Goal: Task Accomplishment & Management: Manage account settings

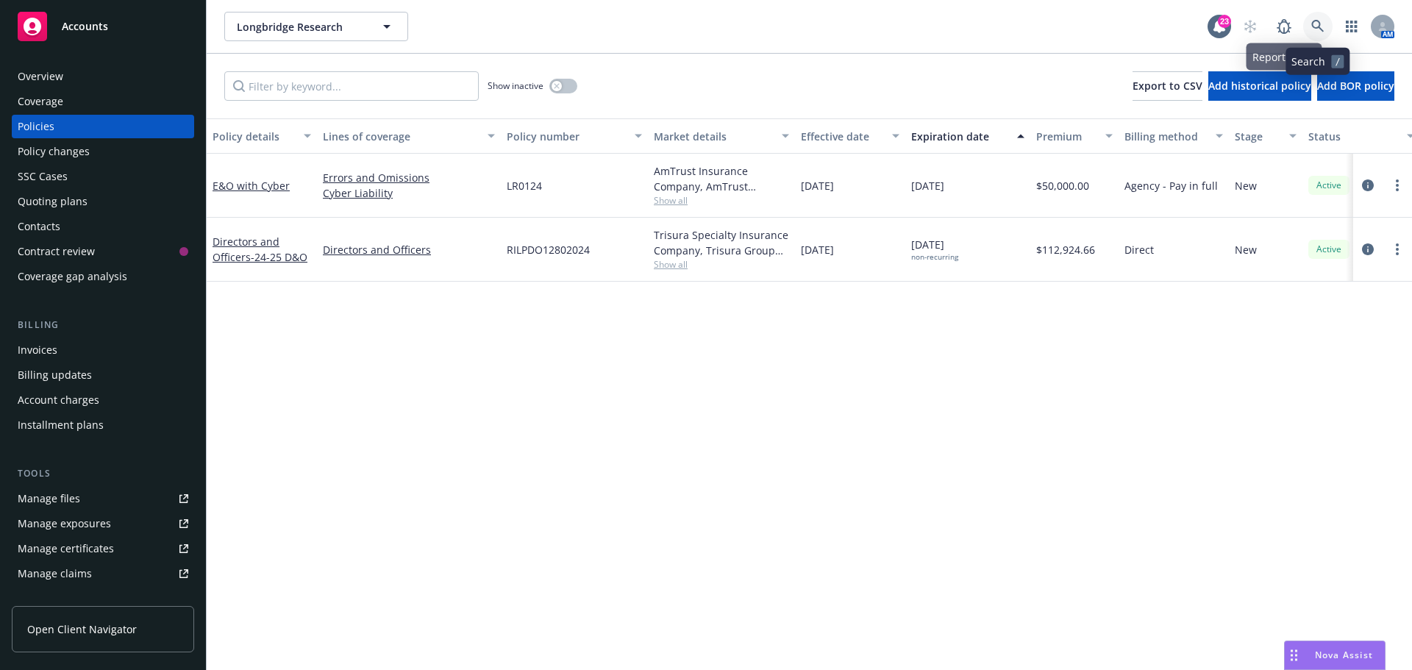
click at [1312, 29] on icon at bounding box center [1317, 26] width 13 height 13
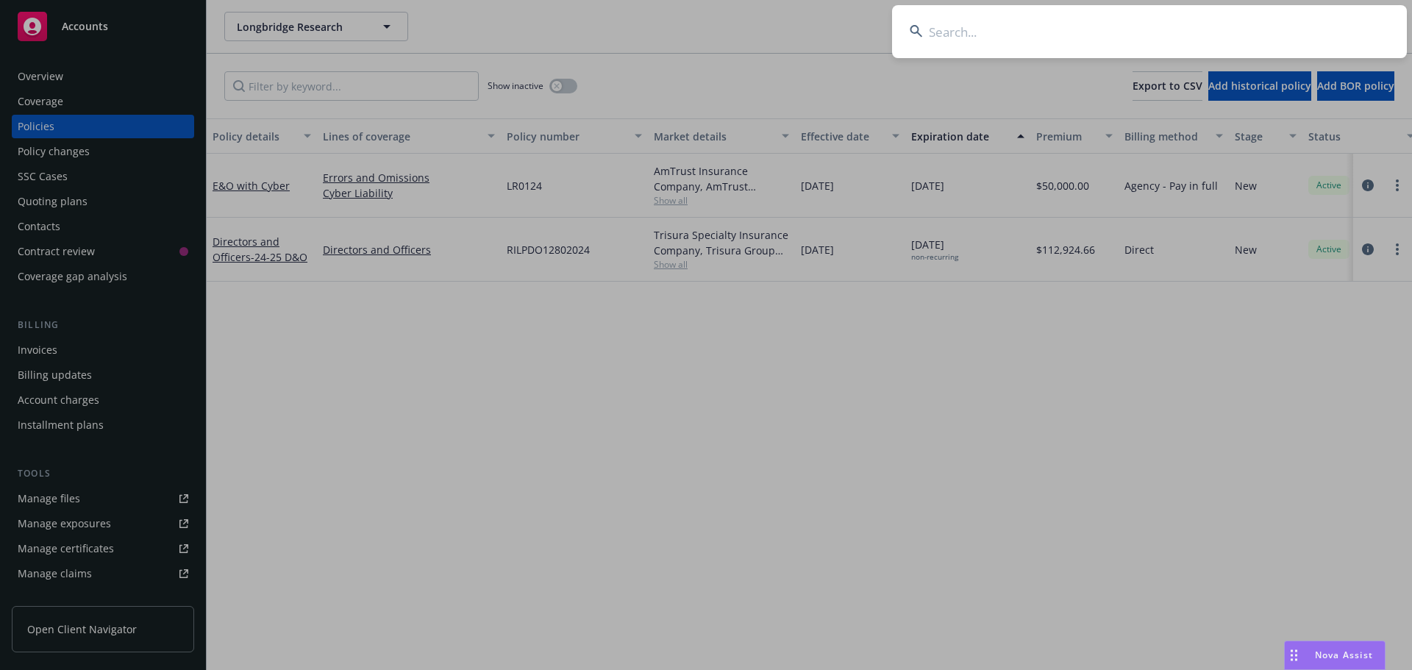
click at [1017, 31] on input at bounding box center [1149, 31] width 515 height 53
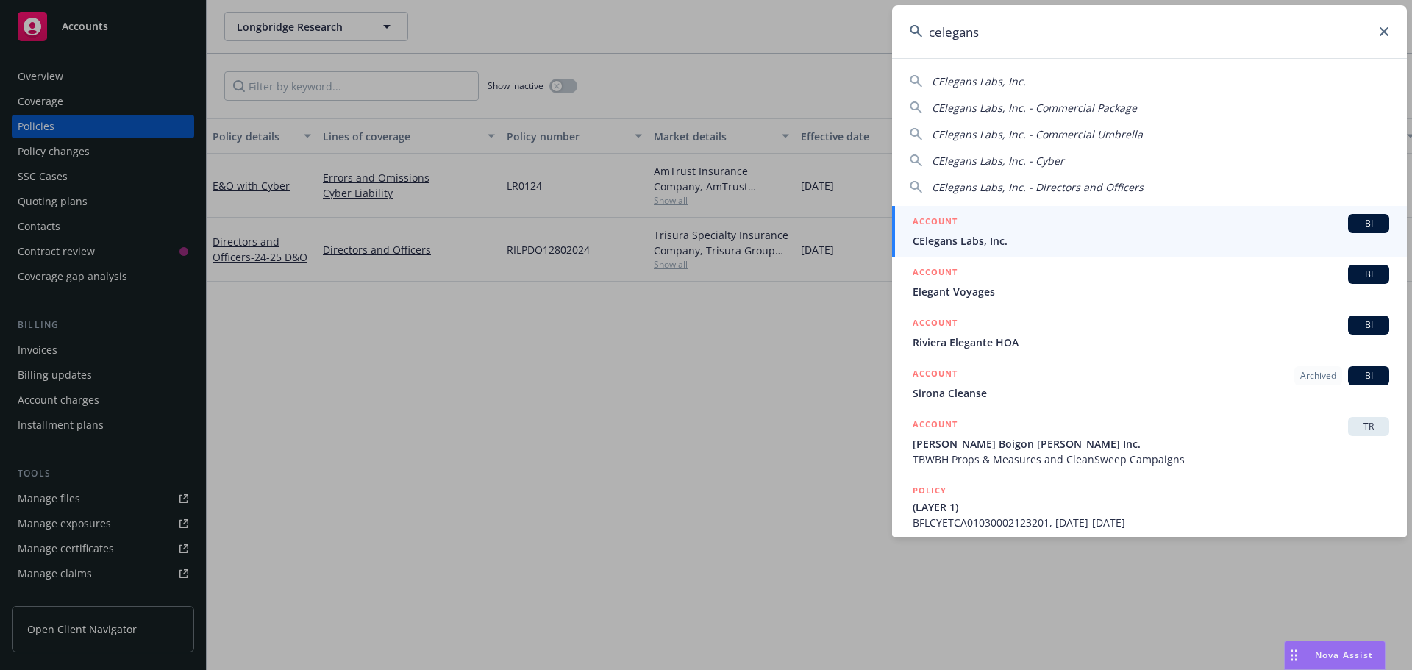
type input "celegans"
click at [1371, 215] on div "BI" at bounding box center [1368, 223] width 41 height 19
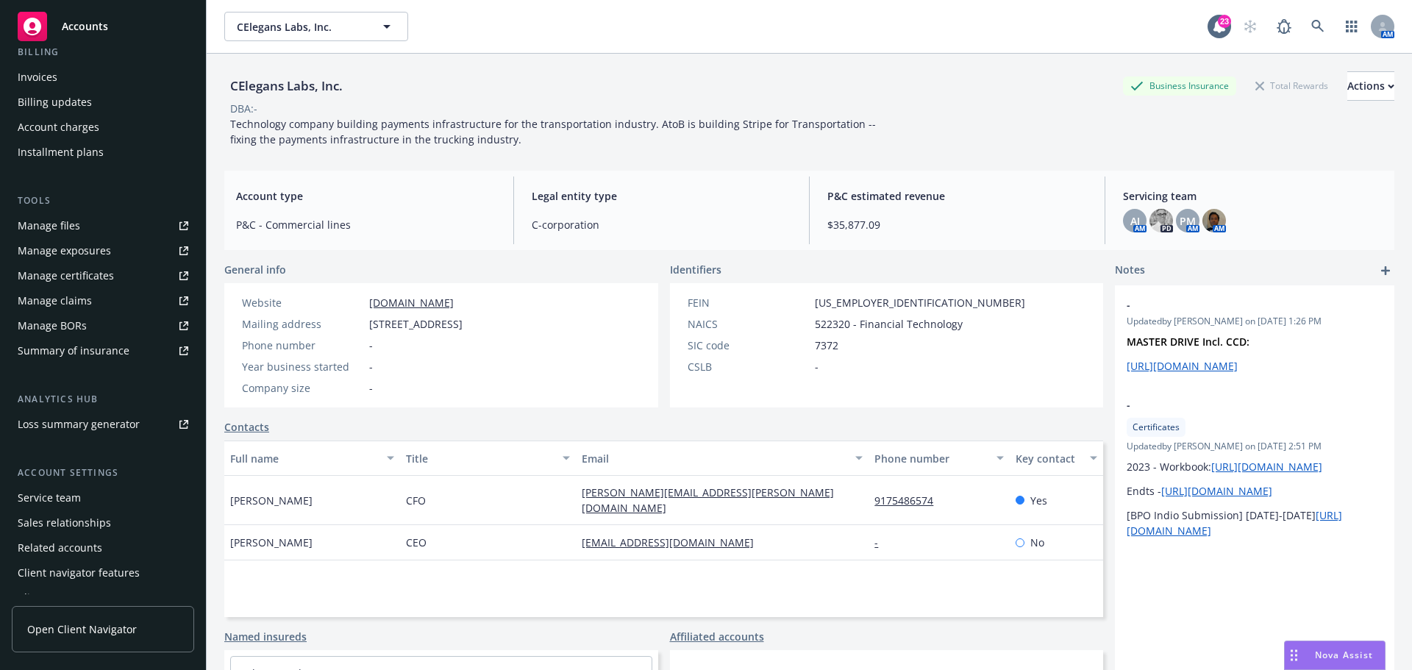
scroll to position [288, 0]
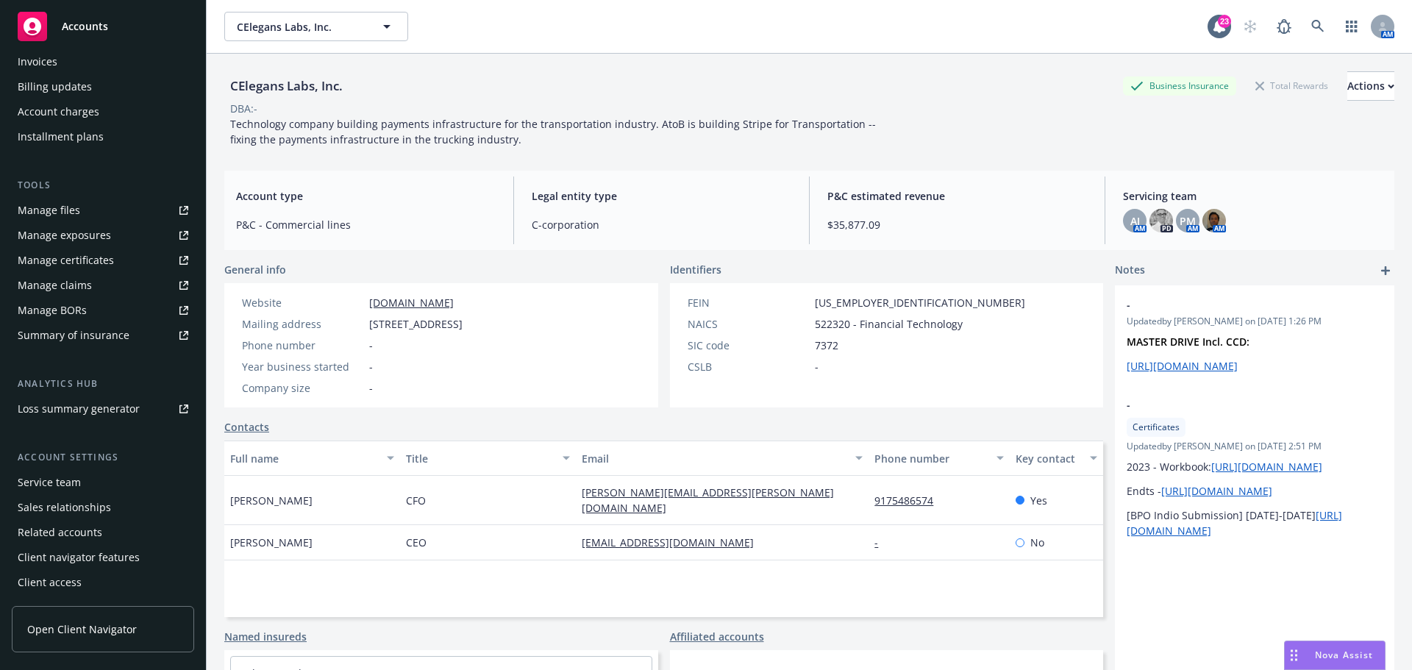
click at [89, 479] on div "Service team" at bounding box center [103, 483] width 171 height 24
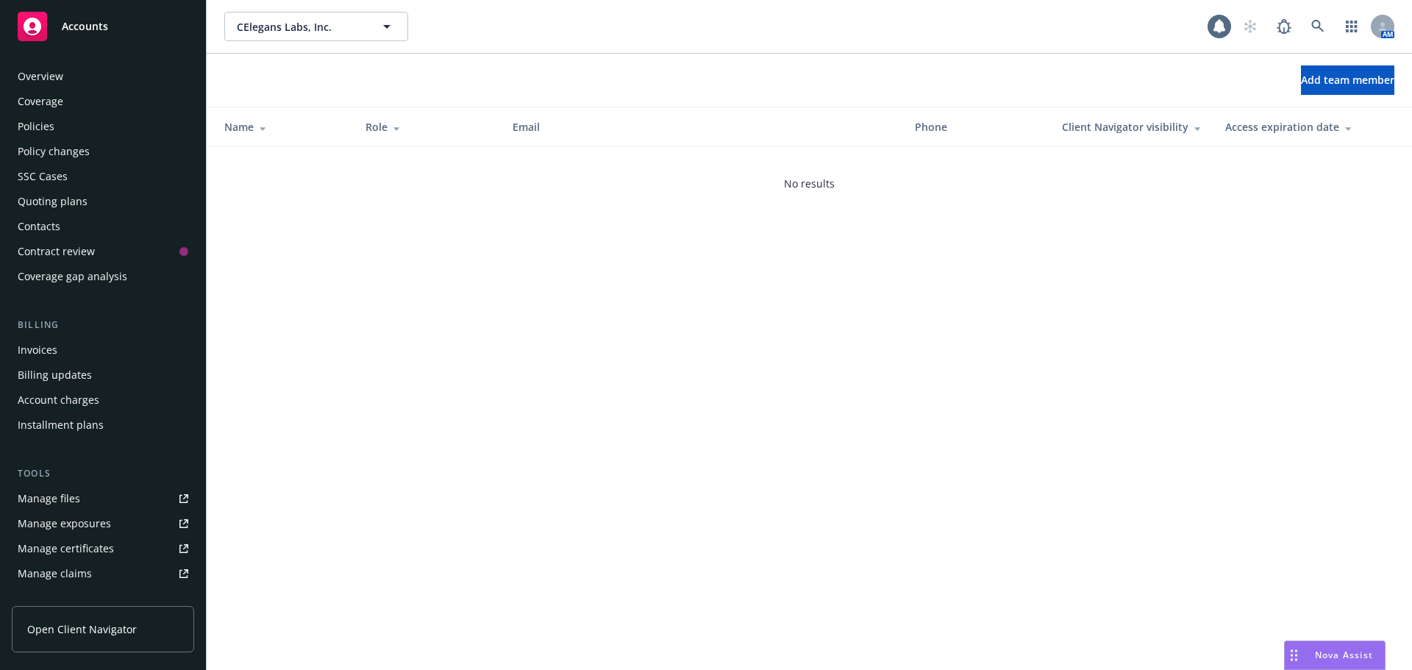
scroll to position [288, 0]
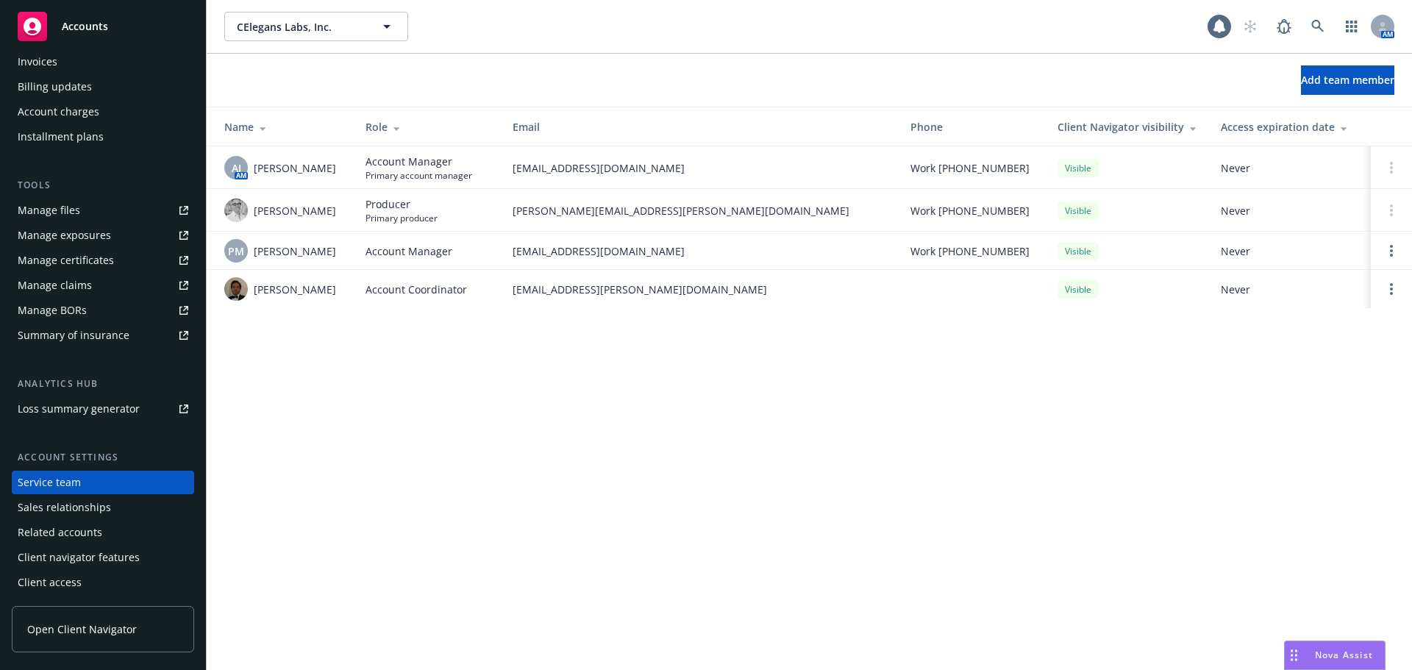
click at [546, 432] on div "CElegans Labs, Inc. CElegans Labs, Inc. AM Add team member Name Role Email Phon…" at bounding box center [809, 335] width 1205 height 670
click at [1313, 21] on icon at bounding box center [1317, 26] width 13 height 13
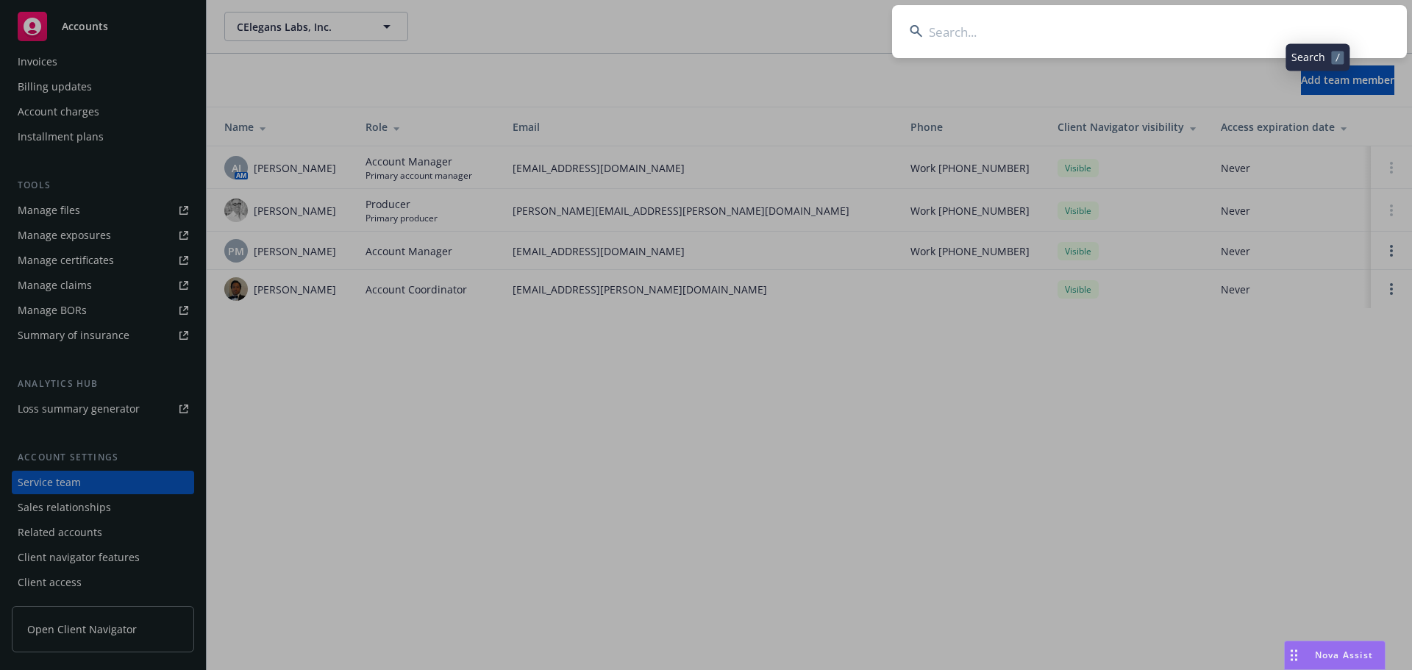
click at [1286, 29] on input at bounding box center [1149, 31] width 515 height 53
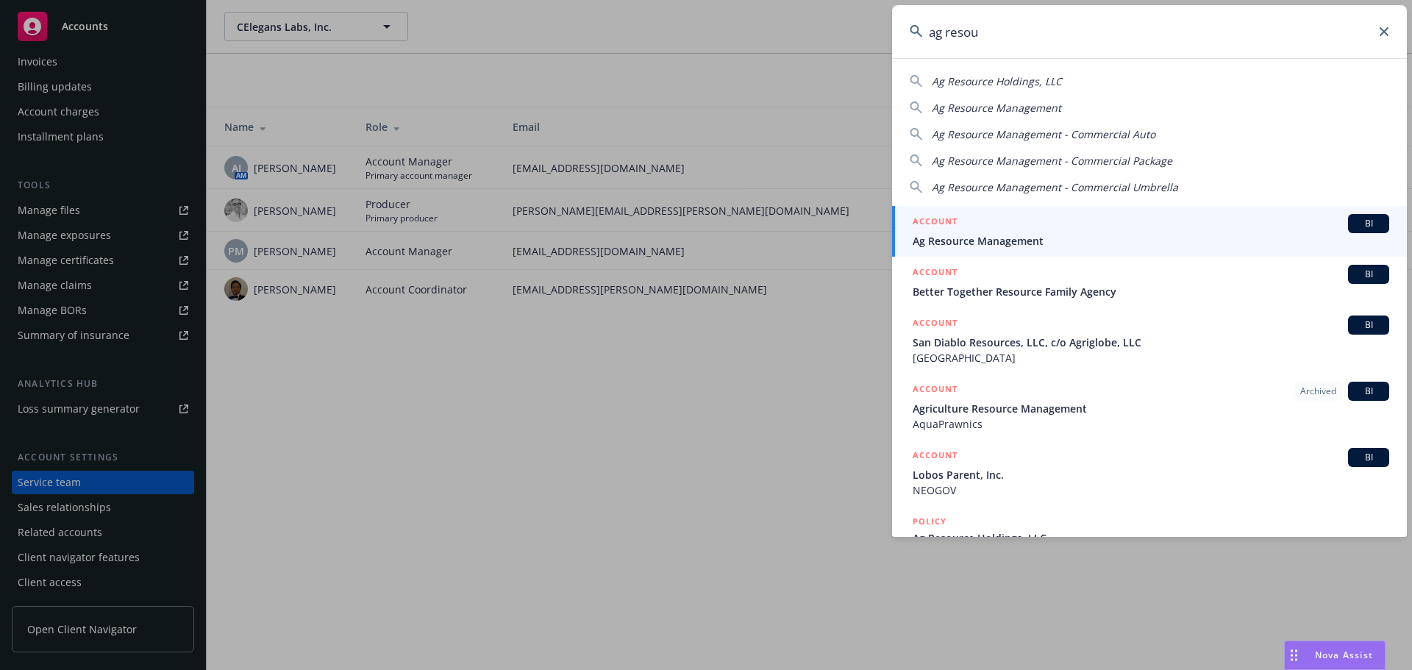
type input "ag resou"
click at [1374, 221] on div "BI" at bounding box center [1368, 223] width 41 height 19
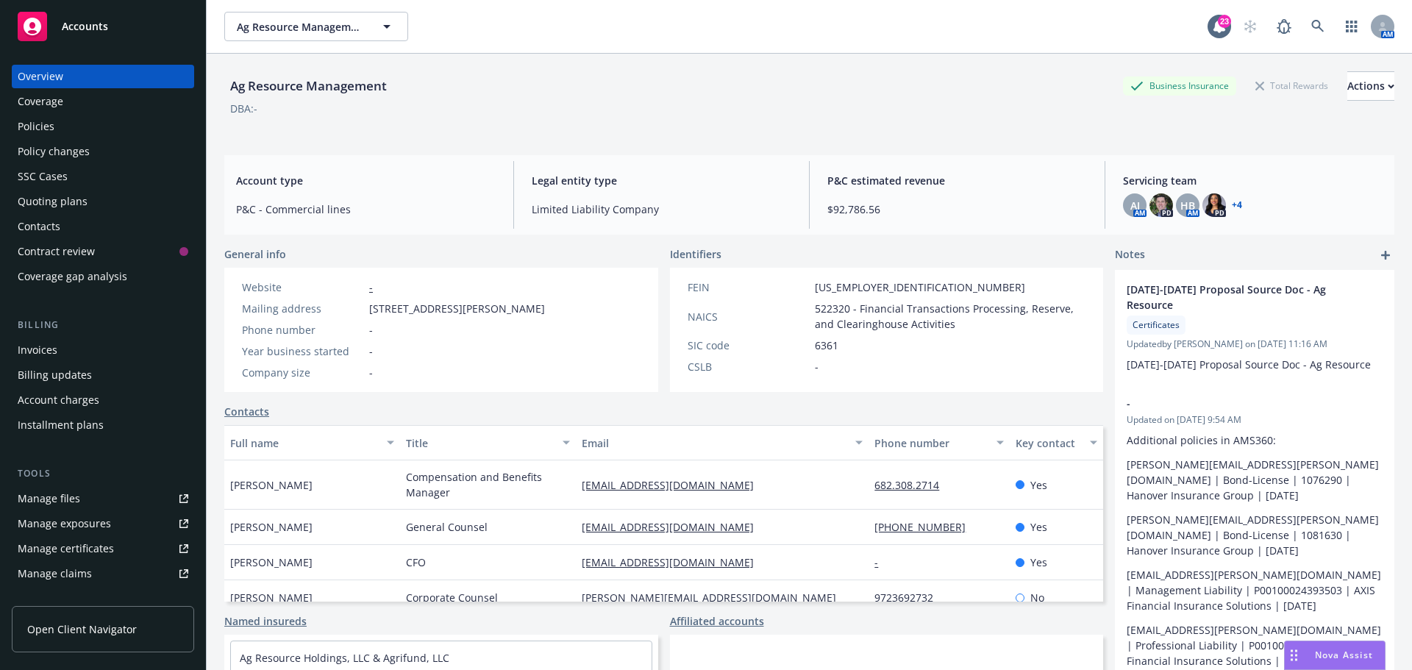
click at [737, 120] on div "Ag Resource Management Business Insurance Total Rewards Actions DBA: -" at bounding box center [809, 101] width 1170 height 60
click at [124, 126] on div "Policies" at bounding box center [103, 127] width 171 height 24
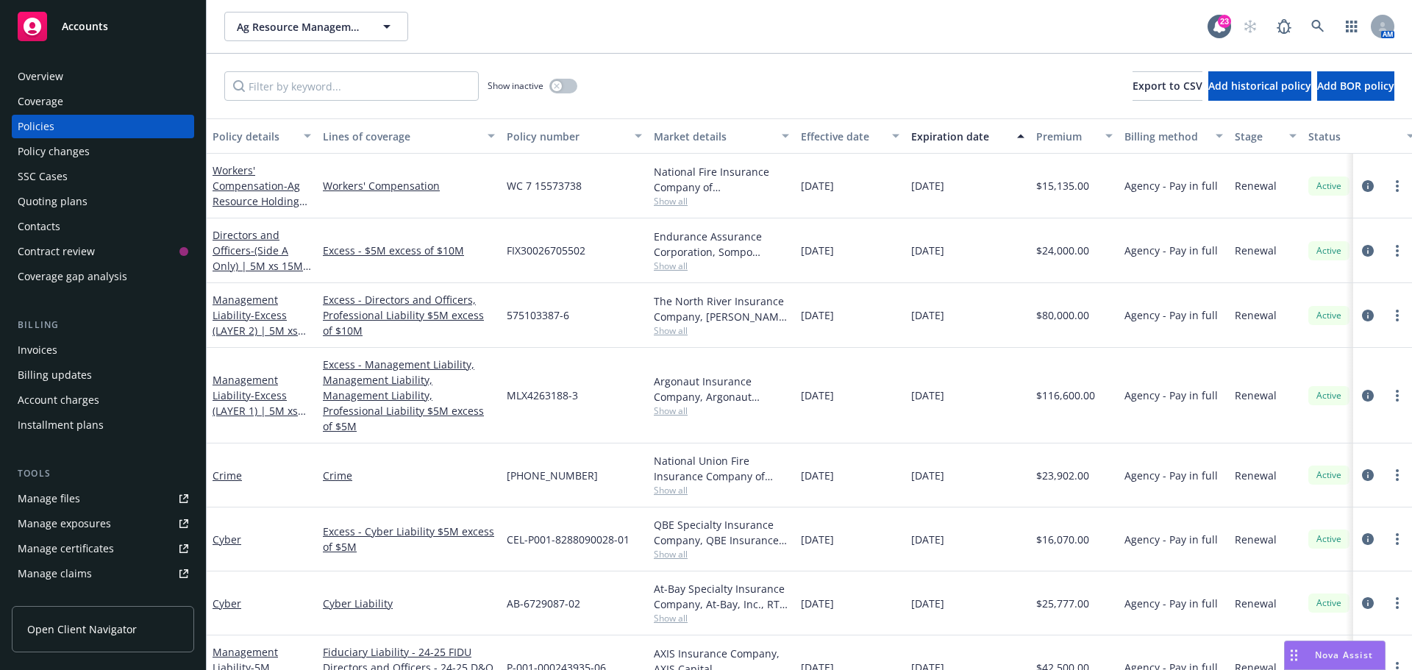
click at [658, 57] on div "Show inactive Export to CSV Add historical policy Add BOR policy" at bounding box center [809, 86] width 1205 height 65
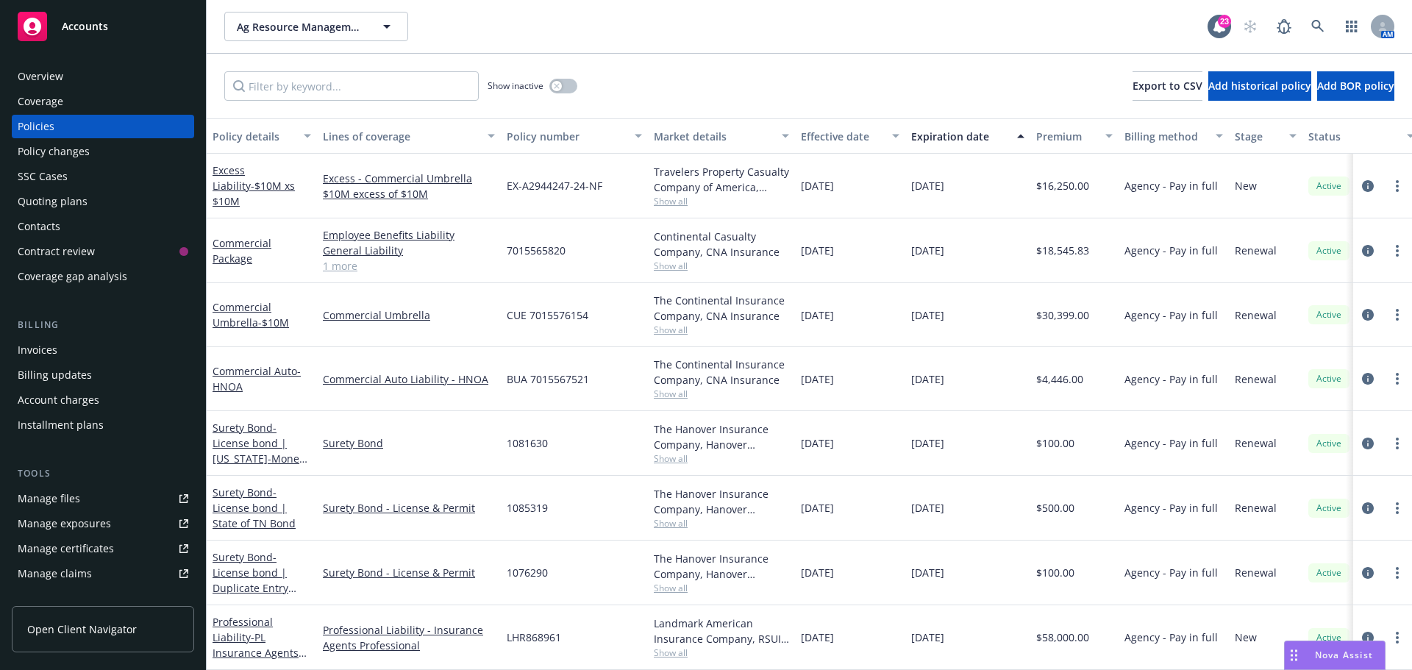
scroll to position [545, 0]
click at [259, 615] on link "Professional Liability - PL Insurance Agents E&O" at bounding box center [256, 645] width 86 height 60
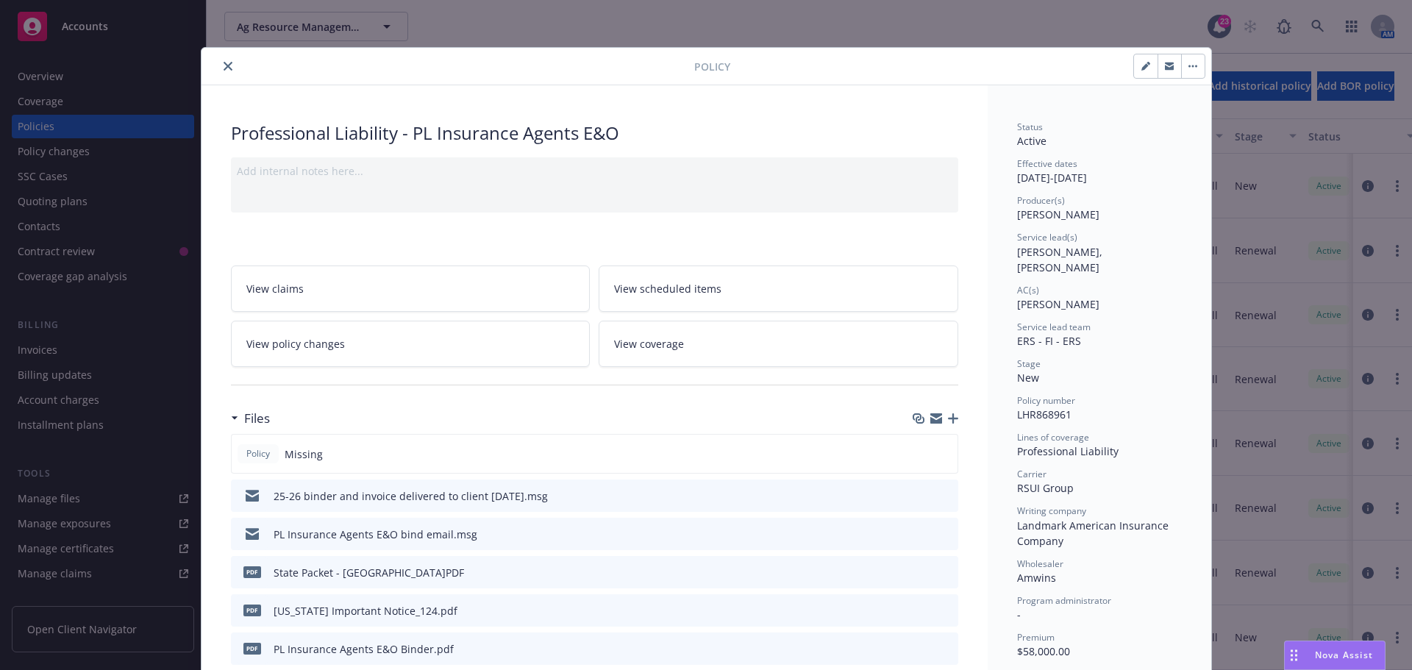
click at [948, 419] on icon "button" at bounding box center [953, 418] width 10 height 10
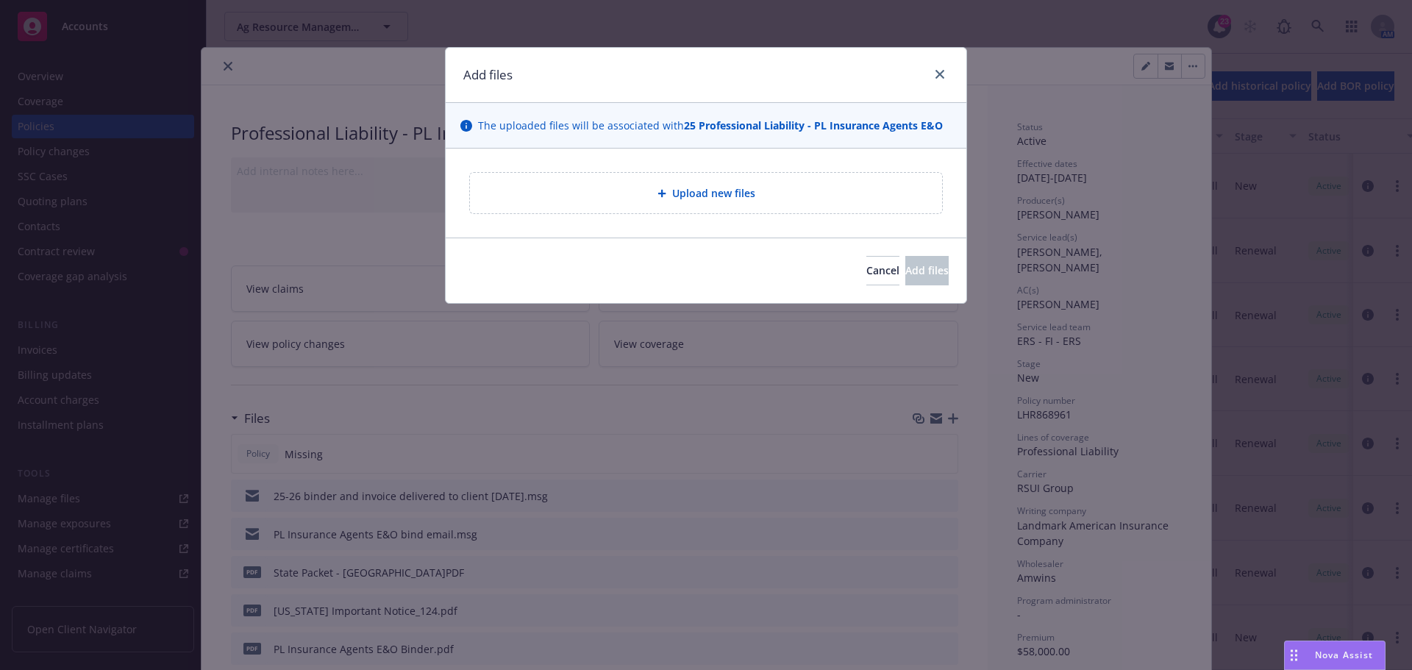
type textarea "x"
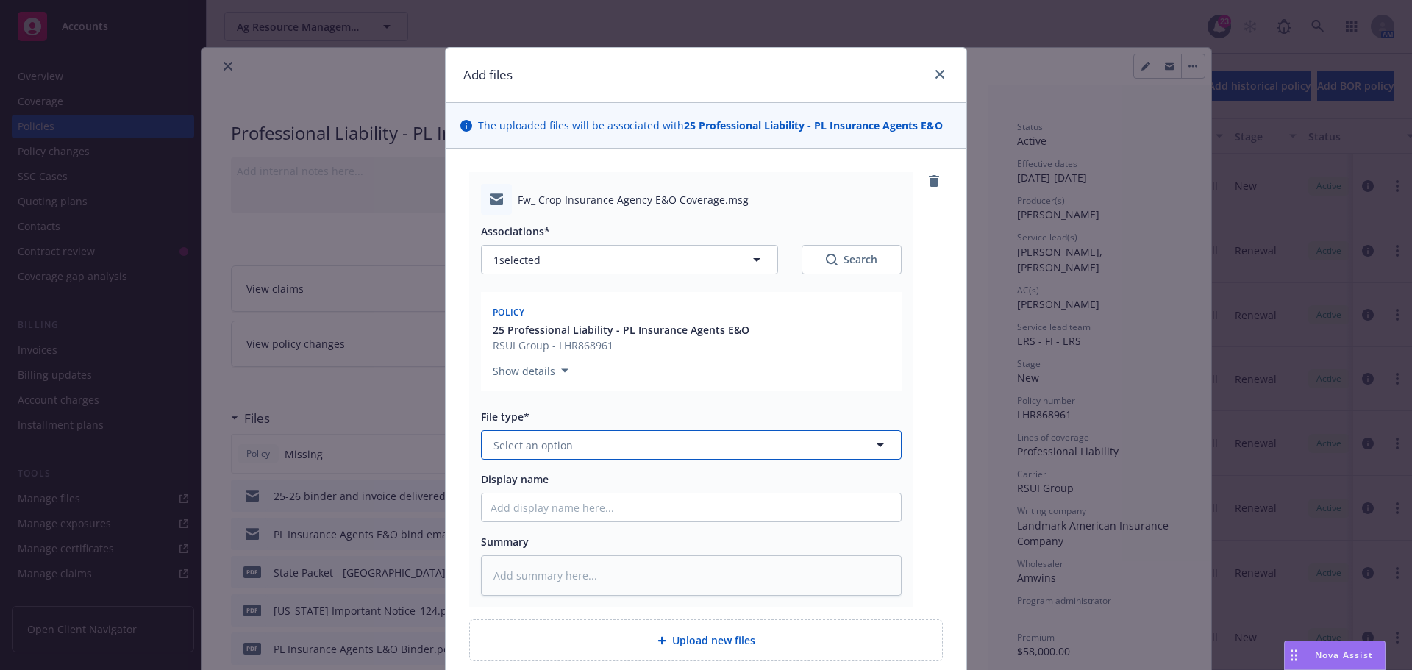
click at [652, 448] on button "Select an option" at bounding box center [691, 444] width 421 height 29
type input "Email"
click at [628, 479] on div "Email" at bounding box center [690, 485] width 401 height 21
click at [615, 496] on input "Display name" at bounding box center [691, 507] width 419 height 28
type textarea "x"
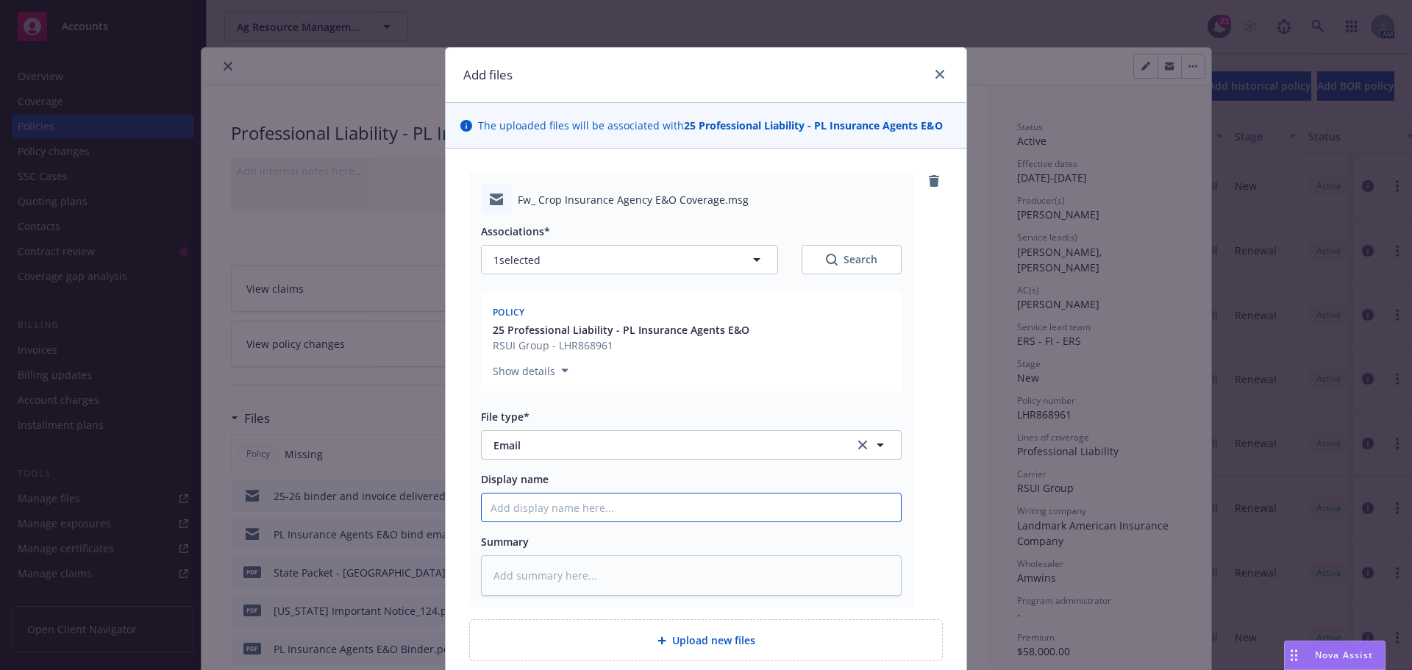
type input "8"
type textarea "x"
type input "8."
type textarea "x"
type input "8.1"
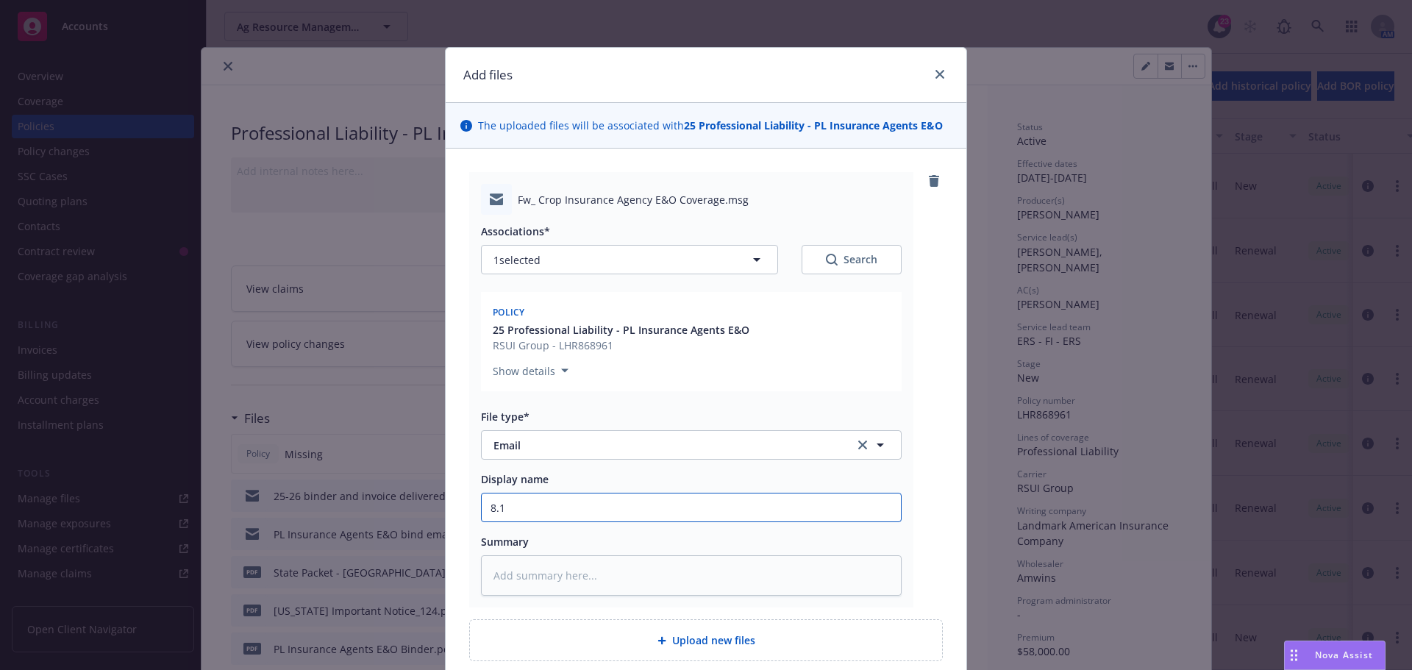
type textarea "x"
type input "8.11"
type textarea "x"
type input "8.11."
type textarea "x"
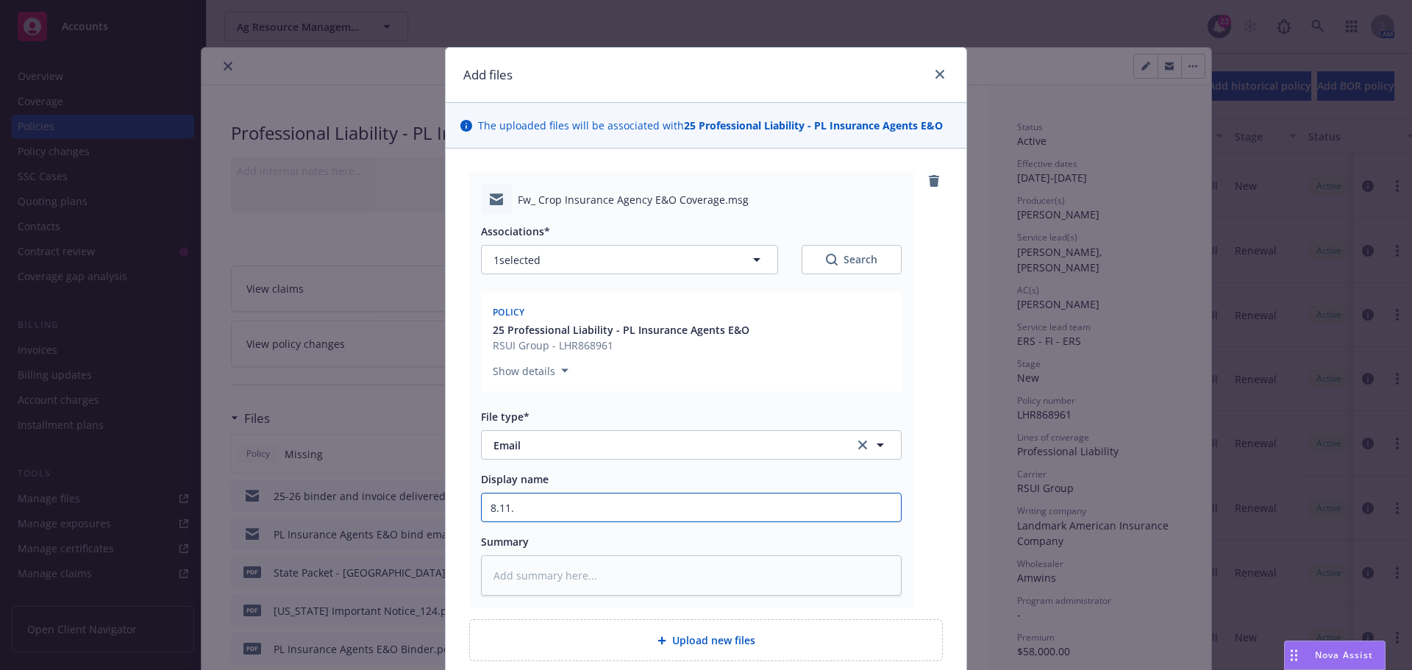
type input "8.11.2"
type textarea "x"
type input "[DATE]"
type textarea "x"
type input "[DATE]"
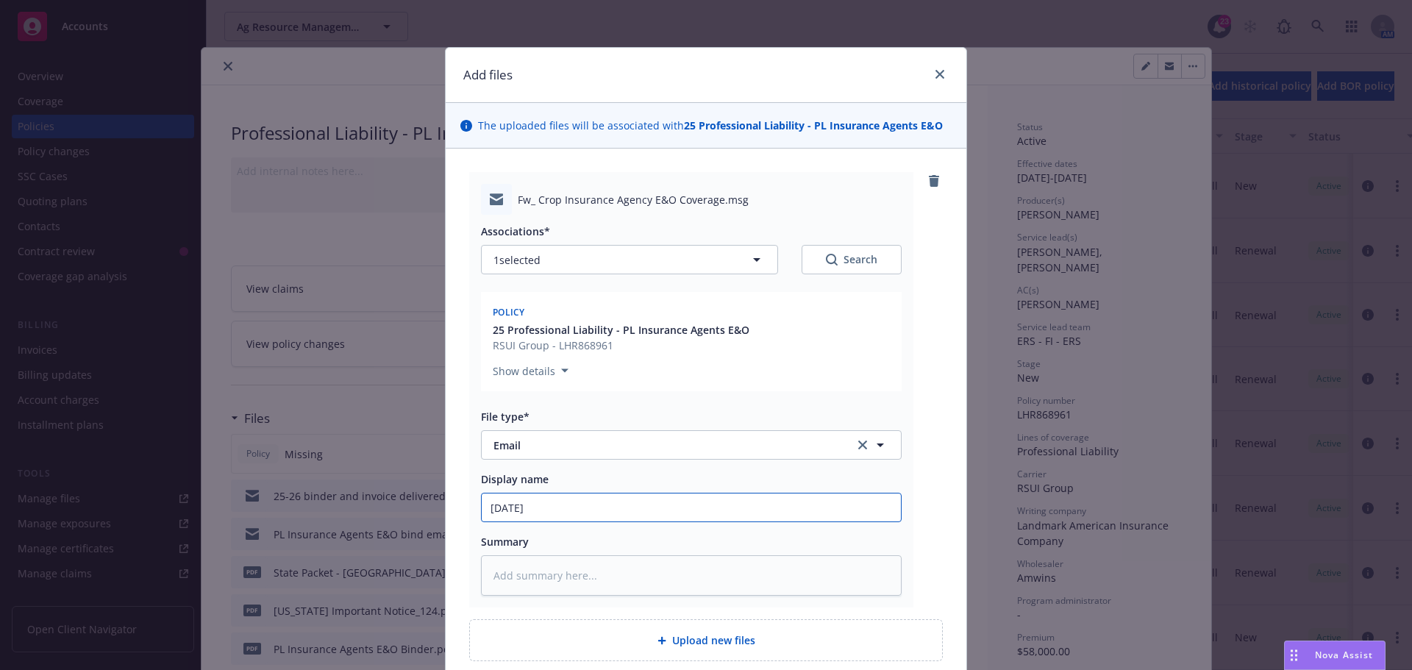
type textarea "x"
type input "[DATE] ci"
type textarea "x"
type input "[DATE] ciob"
type textarea "x"
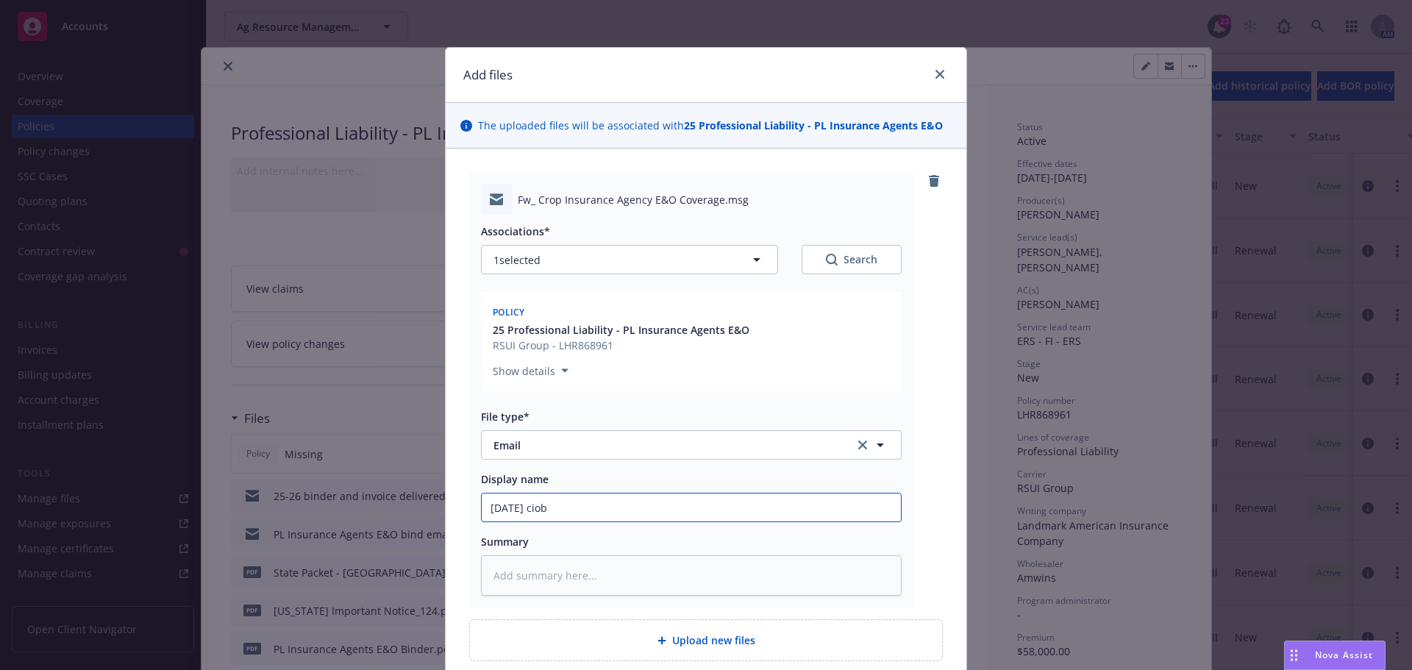
type input "[DATE] ciobn"
type textarea "x"
type input "[DATE] ciobnf"
type textarea "x"
type input "[DATE] ciobn"
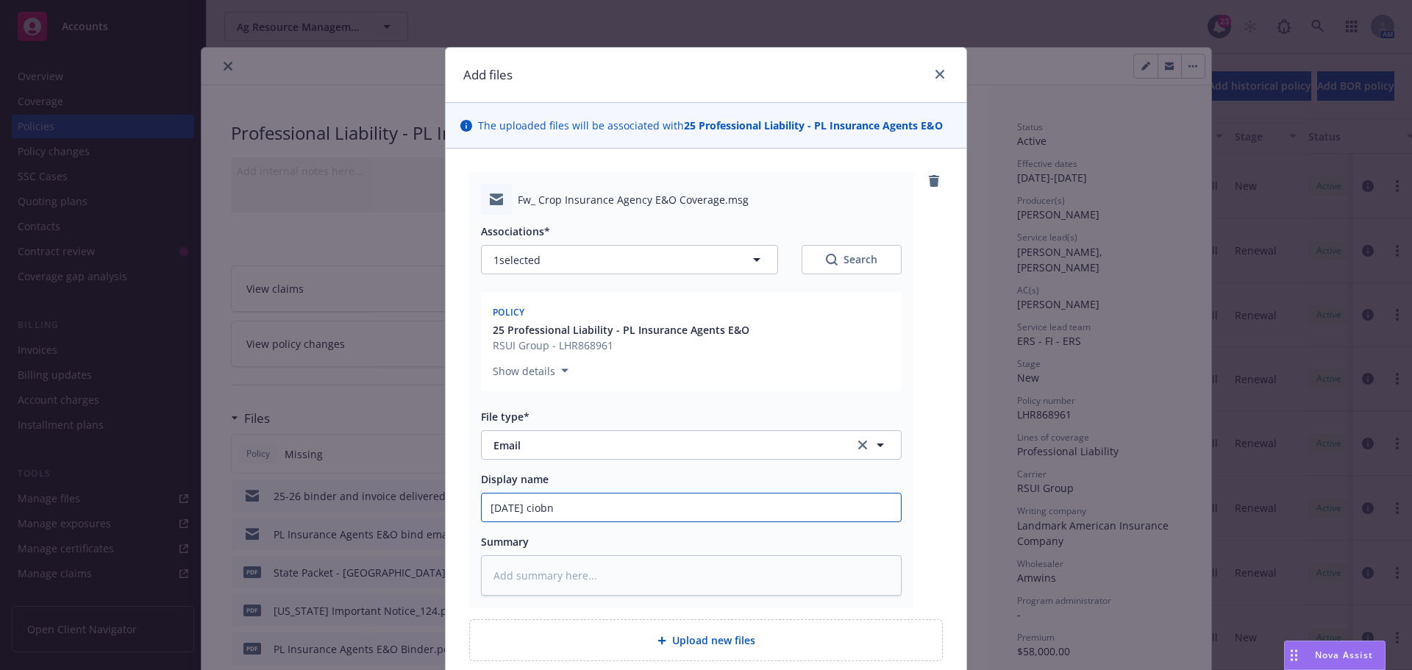
type textarea "x"
type input "[DATE] ciob"
type textarea "x"
type input "[DATE] cio"
type textarea "x"
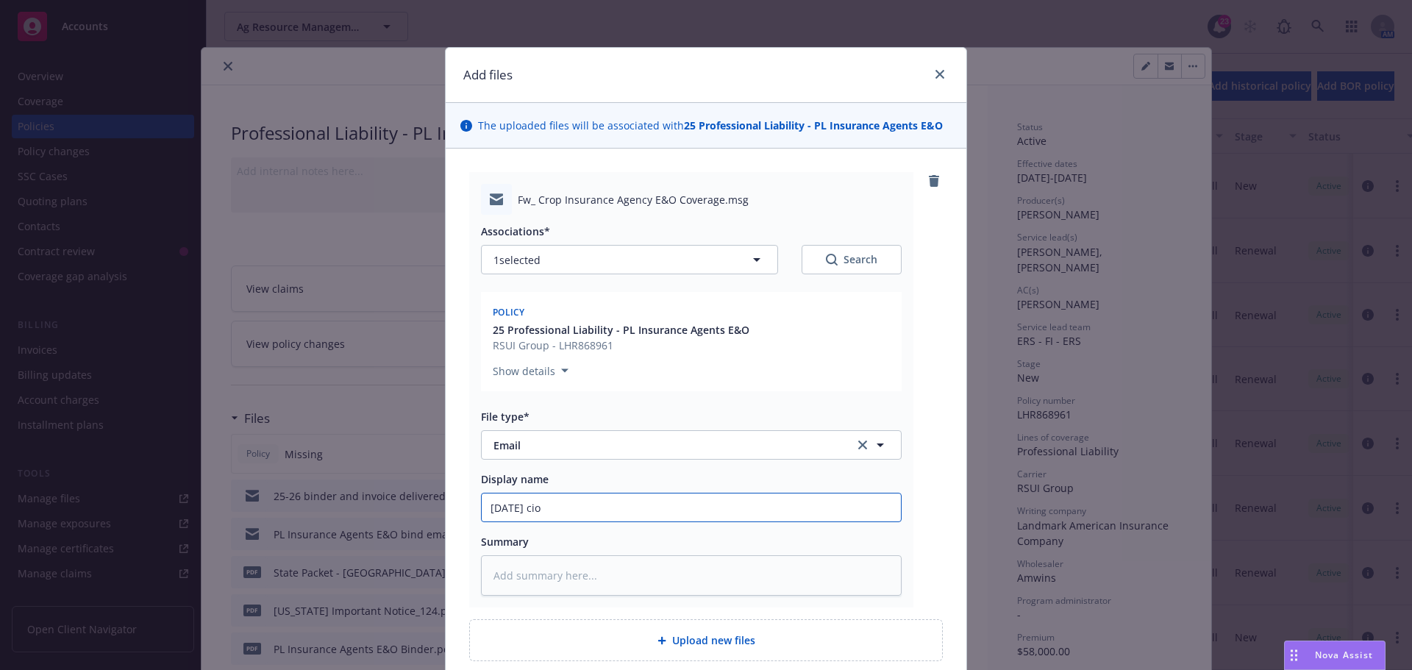
type input "[DATE] ci"
type textarea "x"
type input "[DATE] c"
type textarea "x"
type input "[DATE] co"
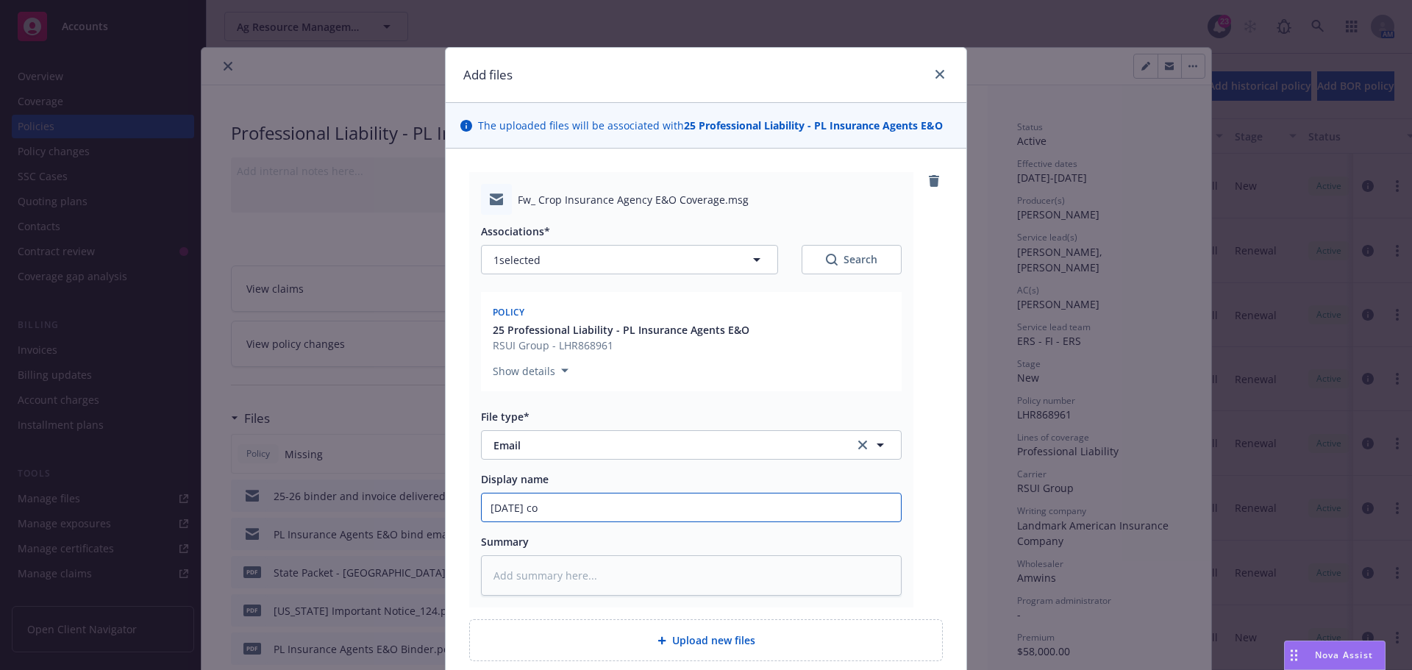
type textarea "x"
type input "[DATE] con"
type textarea "x"
type input "[DATE] con"
type textarea "x"
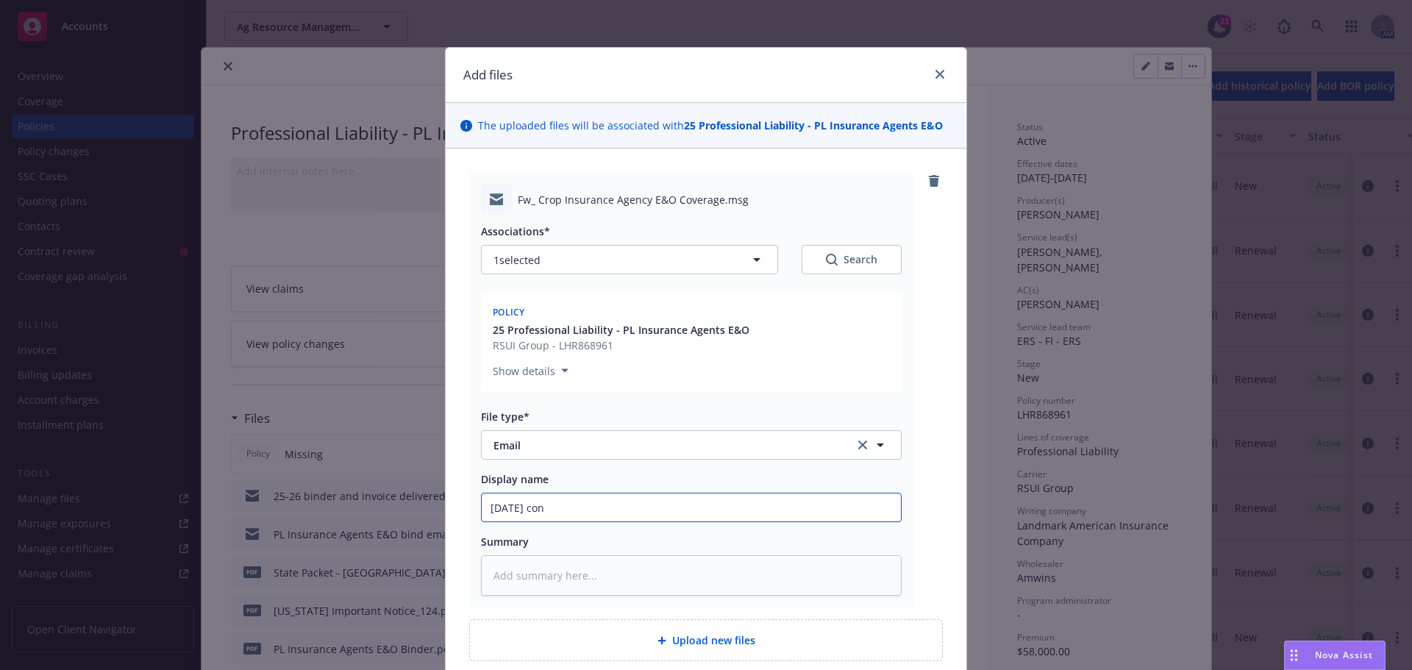
type input "[DATE] con"
type textarea "x"
type input "[DATE] conf"
type textarea "x"
type input "[DATE] confi"
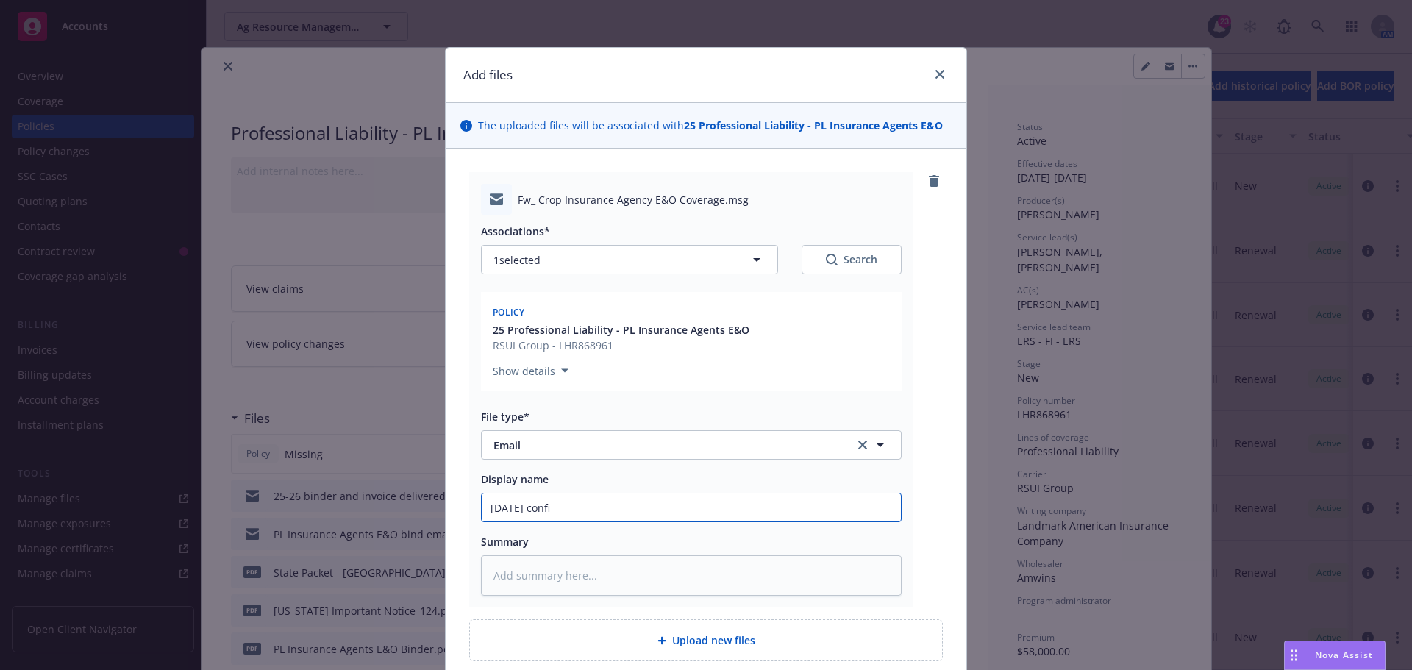
type textarea "x"
type input "[DATE] confir"
type textarea "x"
type input "[DATE] confirm"
type textarea "x"
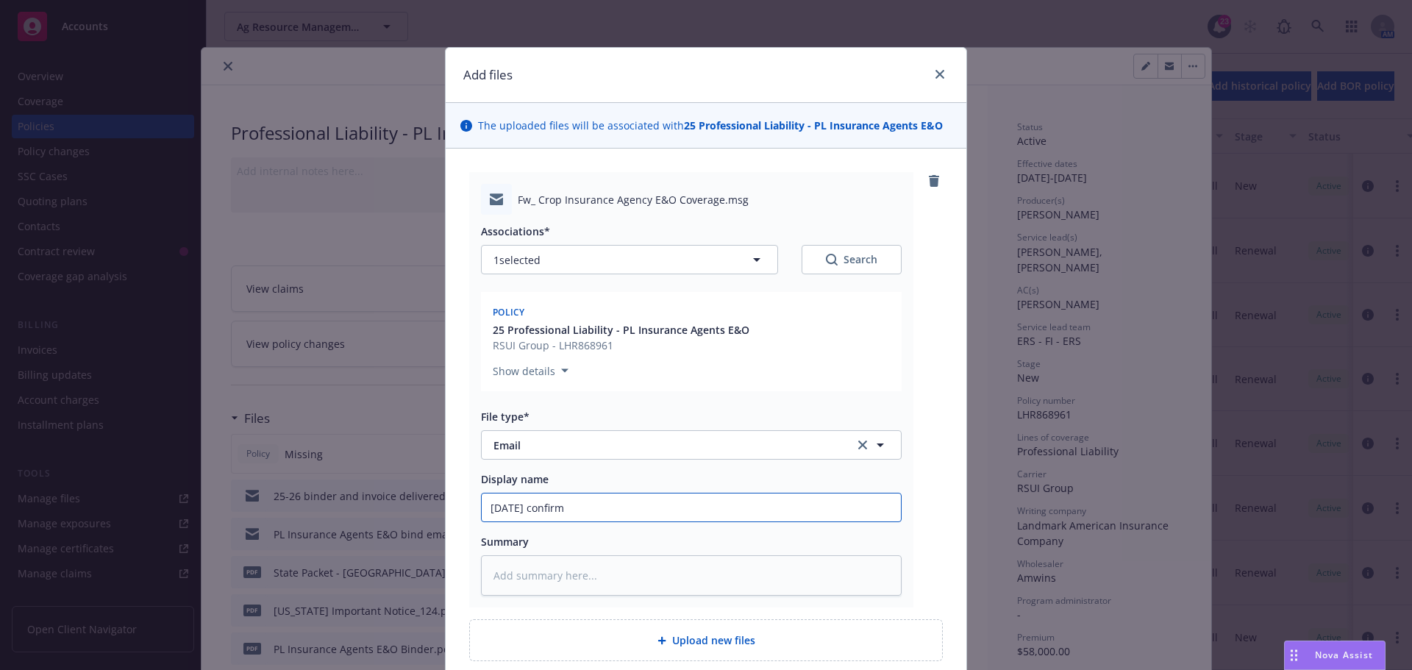
type input "[DATE] confirma"
type textarea "x"
type input "[DATE] confirmat"
type textarea "x"
type input "[DATE] confirmati"
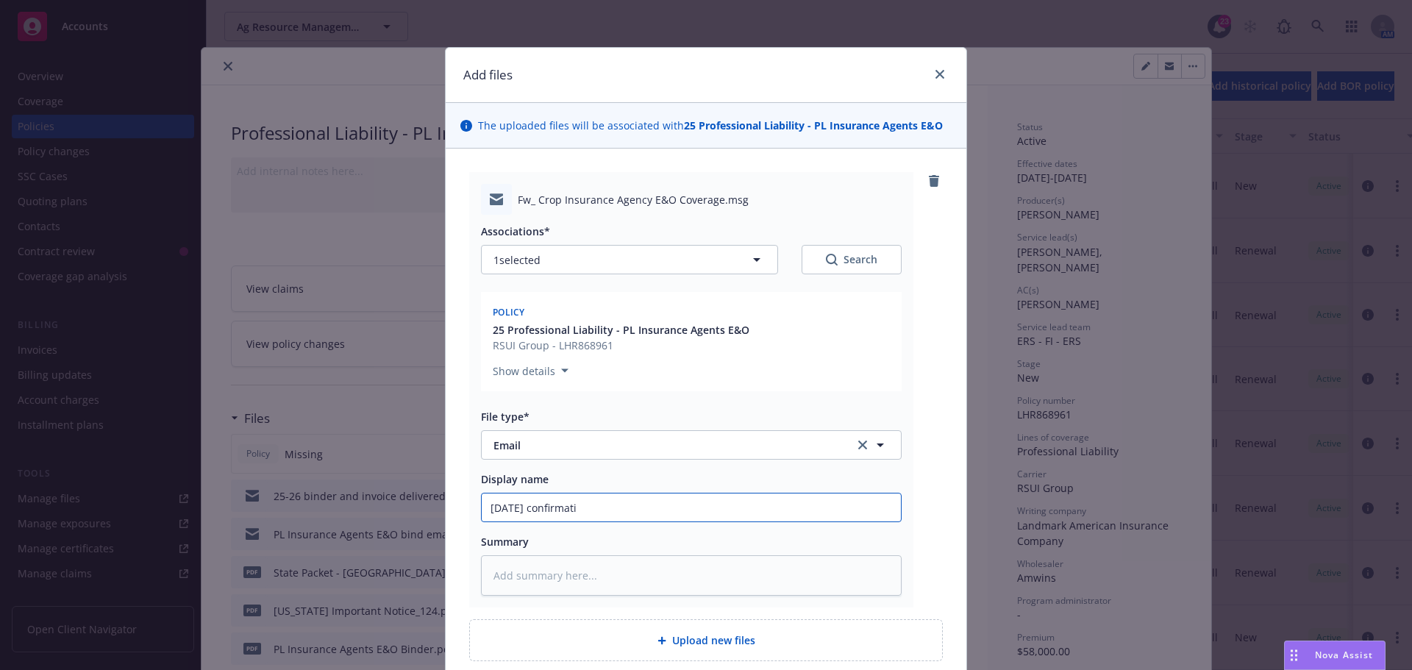
type textarea "x"
type input "[DATE] confirmatio"
type textarea "x"
type input "[DATE] confirmation"
type textarea "x"
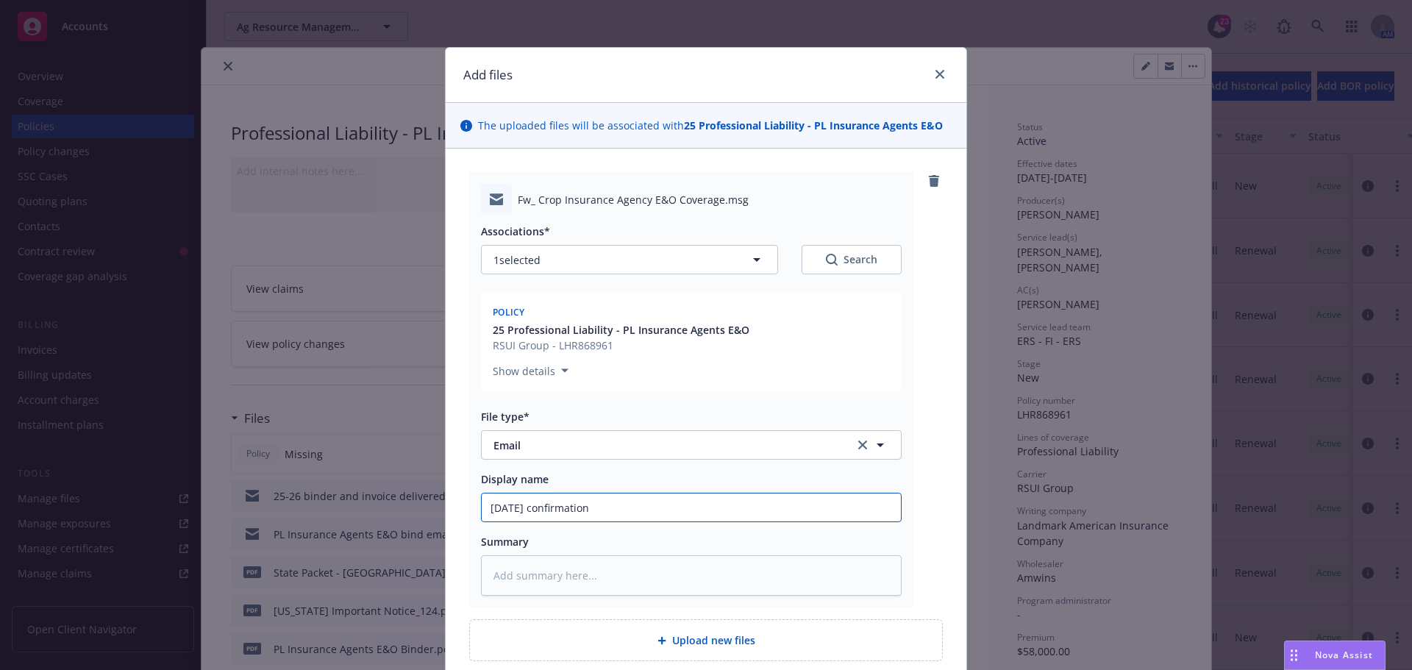
type input "[DATE] confirmation"
type textarea "x"
type input "[DATE] confirmation o"
type textarea "x"
type input "[DATE] confirmation of"
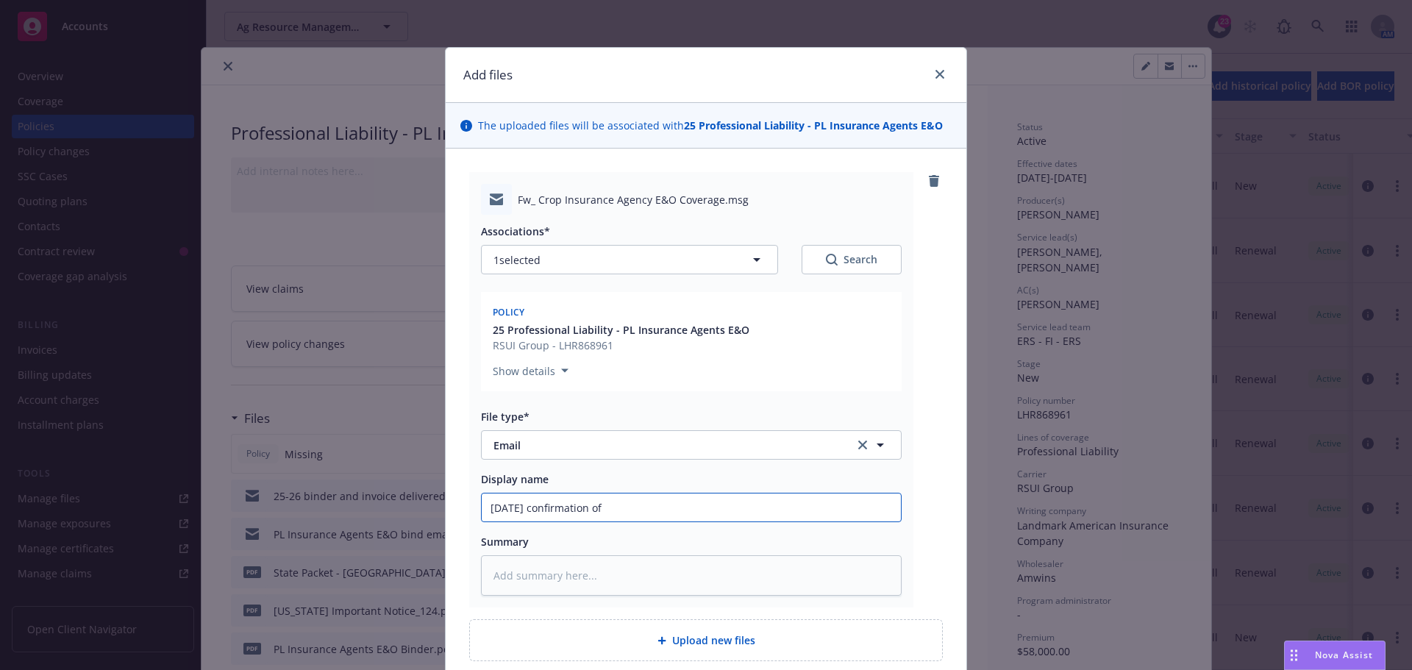
type textarea "x"
type input "[DATE] confirmation of"
type textarea "x"
type input "[DATE] confirmation of c"
type textarea "x"
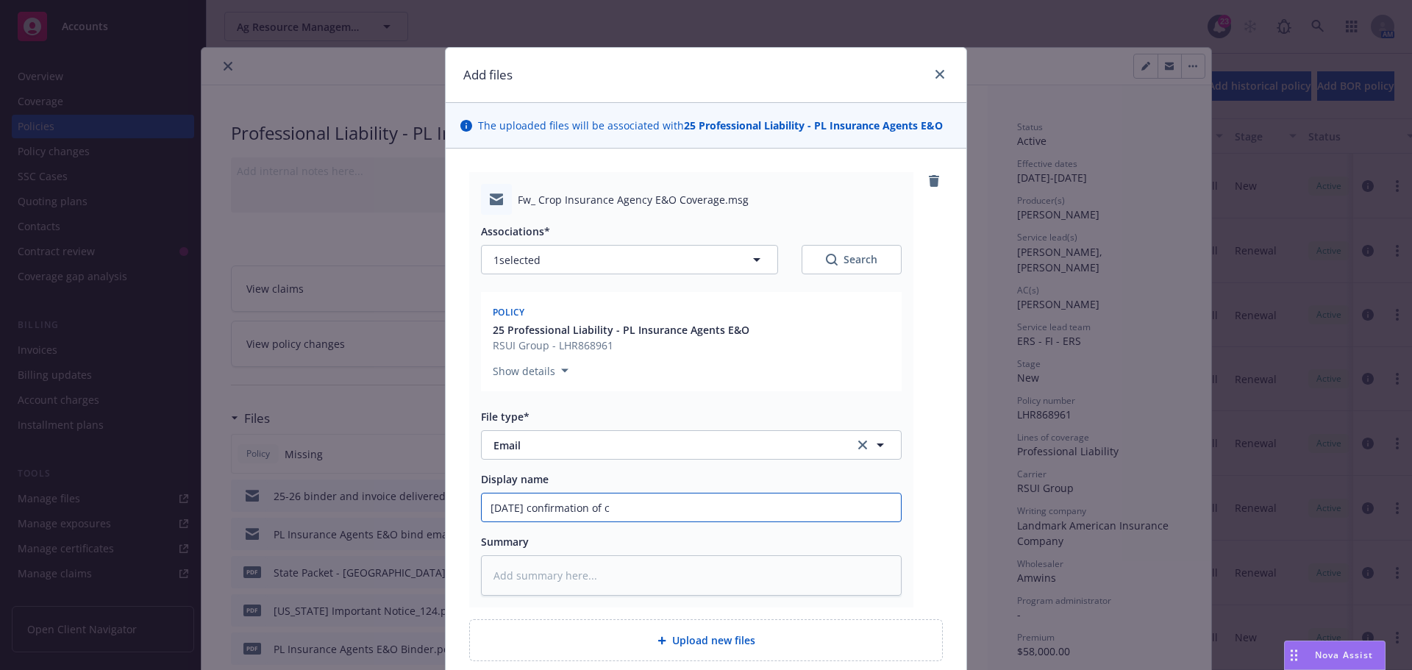
type input "[DATE] confirmation of cl"
type textarea "x"
type input "[DATE] confirmation of cli"
type textarea "x"
type input "[DATE] confirmation of clia"
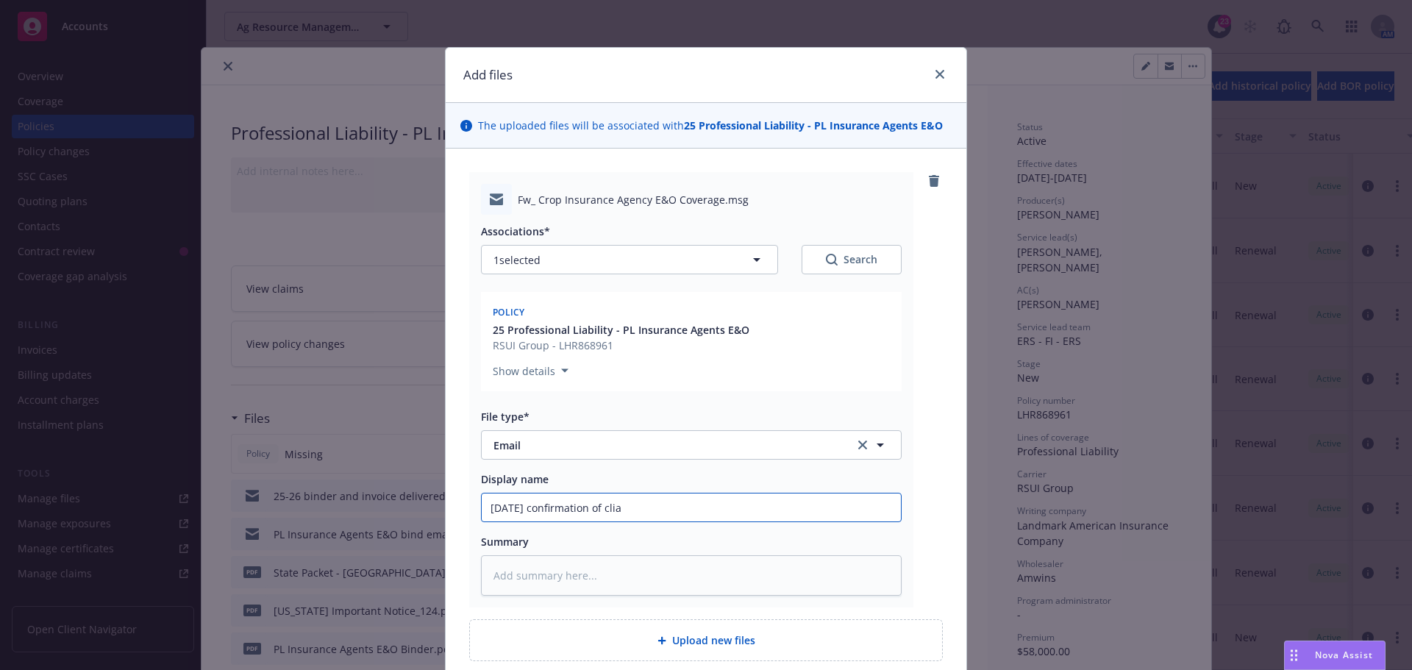
type textarea "x"
type input "[DATE] confirmation of cli"
type textarea "x"
type input "[DATE] confirmation of cl"
type textarea "x"
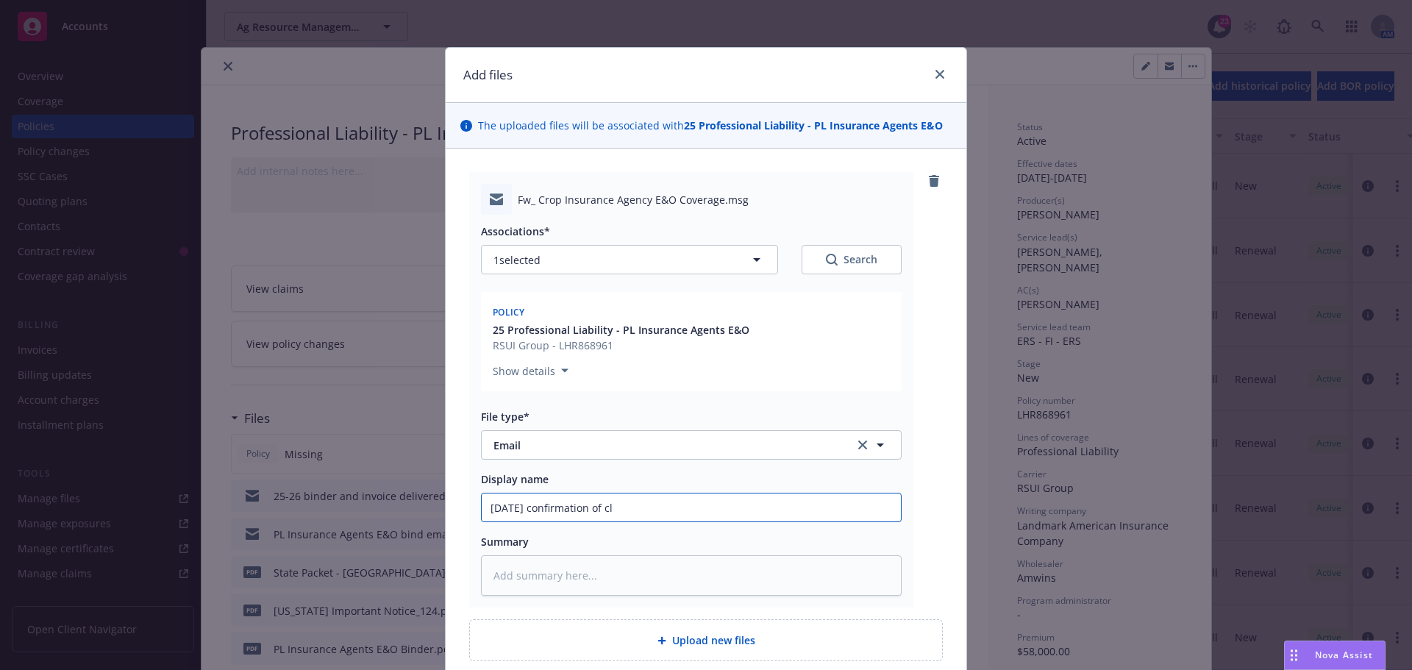
type input "[DATE] confirmation of clo"
type textarea "x"
type input "[DATE] confirmation of cloe"
type textarea "x"
type input "[DATE] confirmation of [PERSON_NAME]"
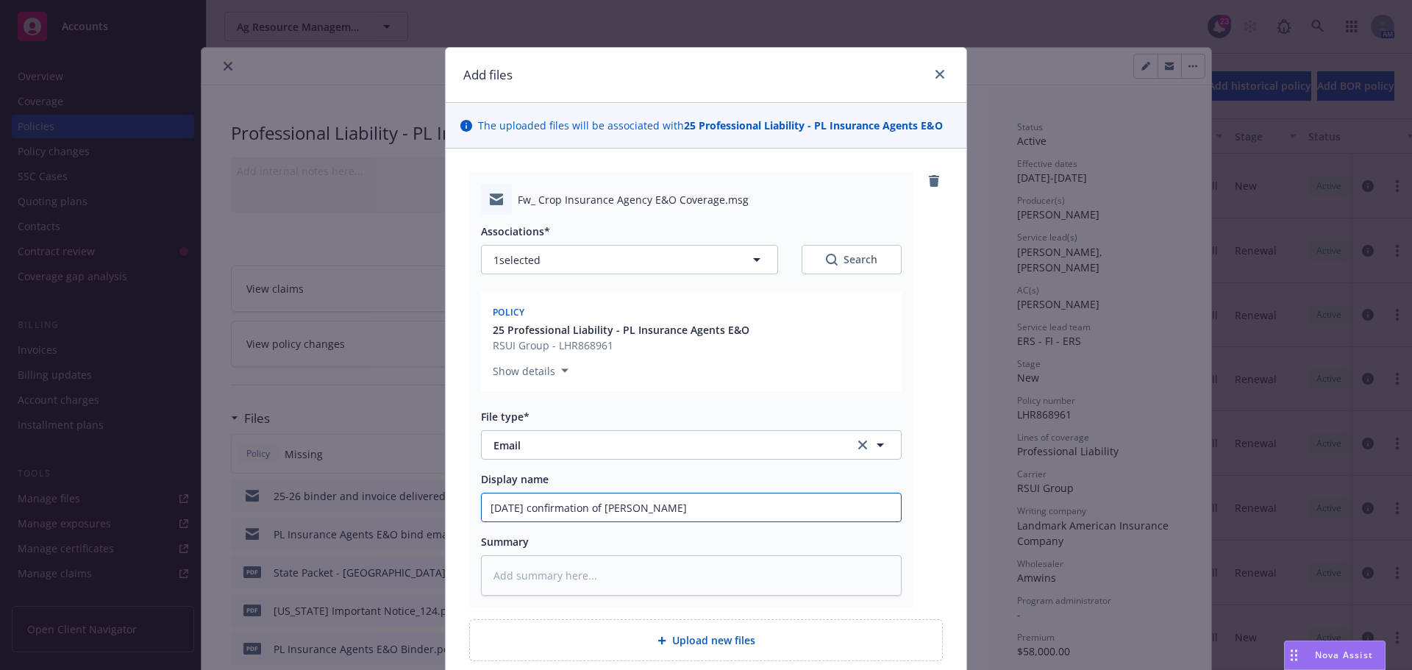
type textarea "x"
type input "[DATE] confirmation of cloe"
type textarea "x"
type input "[DATE] confirmation of clo"
type textarea "x"
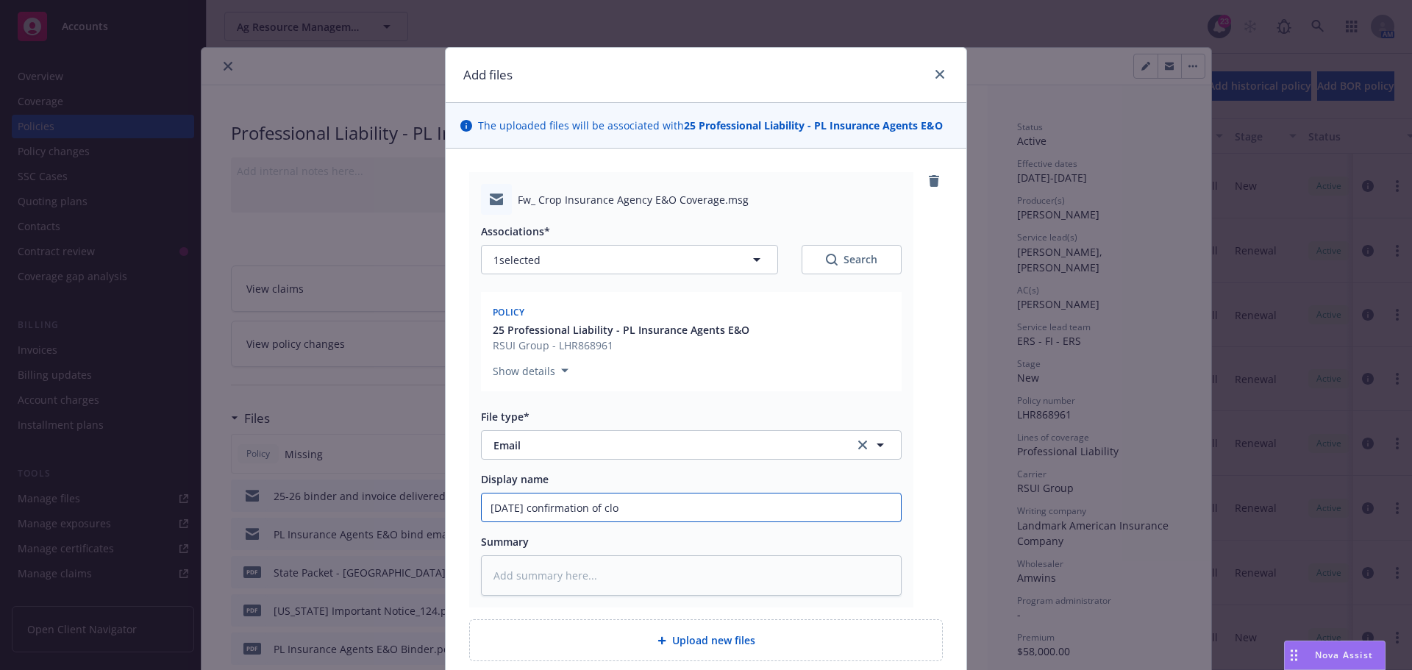
type input "[DATE] confirmation of cl"
type textarea "x"
type input "[DATE] confirmation of cli"
type textarea "x"
type input "[DATE] confirmation of clie"
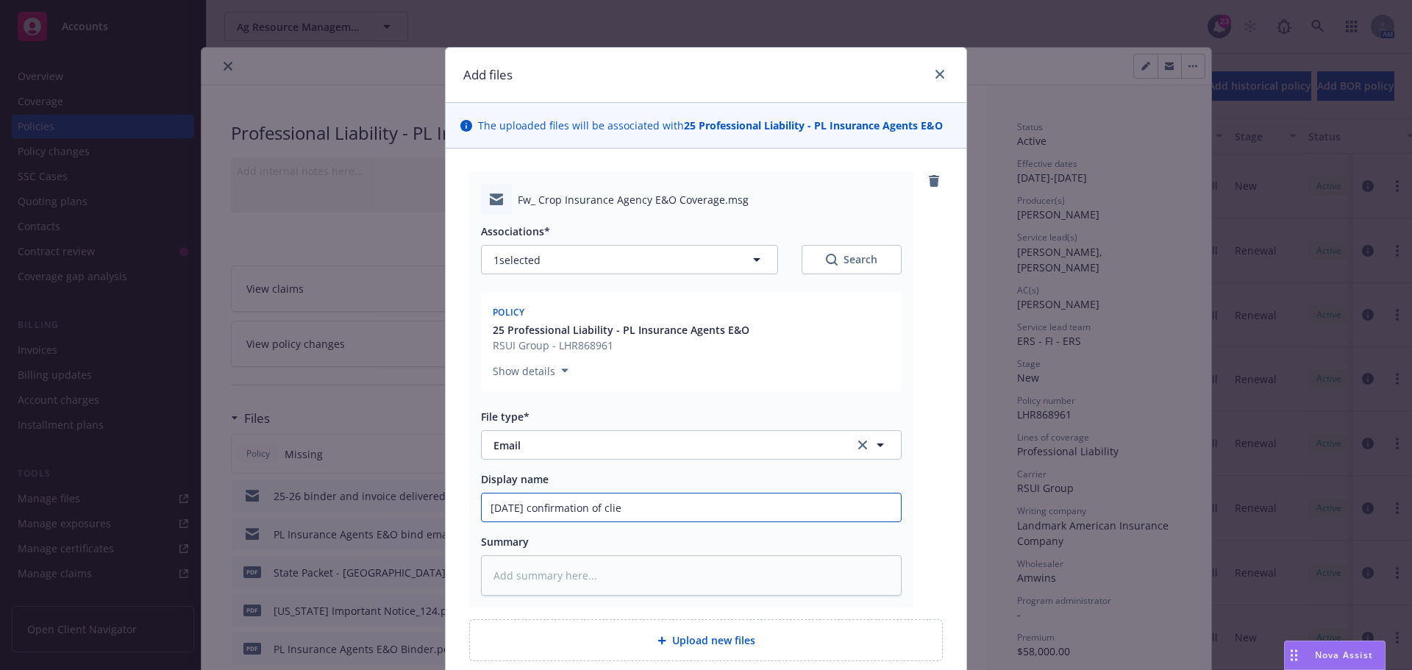
type textarea "x"
type input "[DATE] confirmation of clien"
type textarea "x"
type input "[DATE] confirmation of client"
type textarea "x"
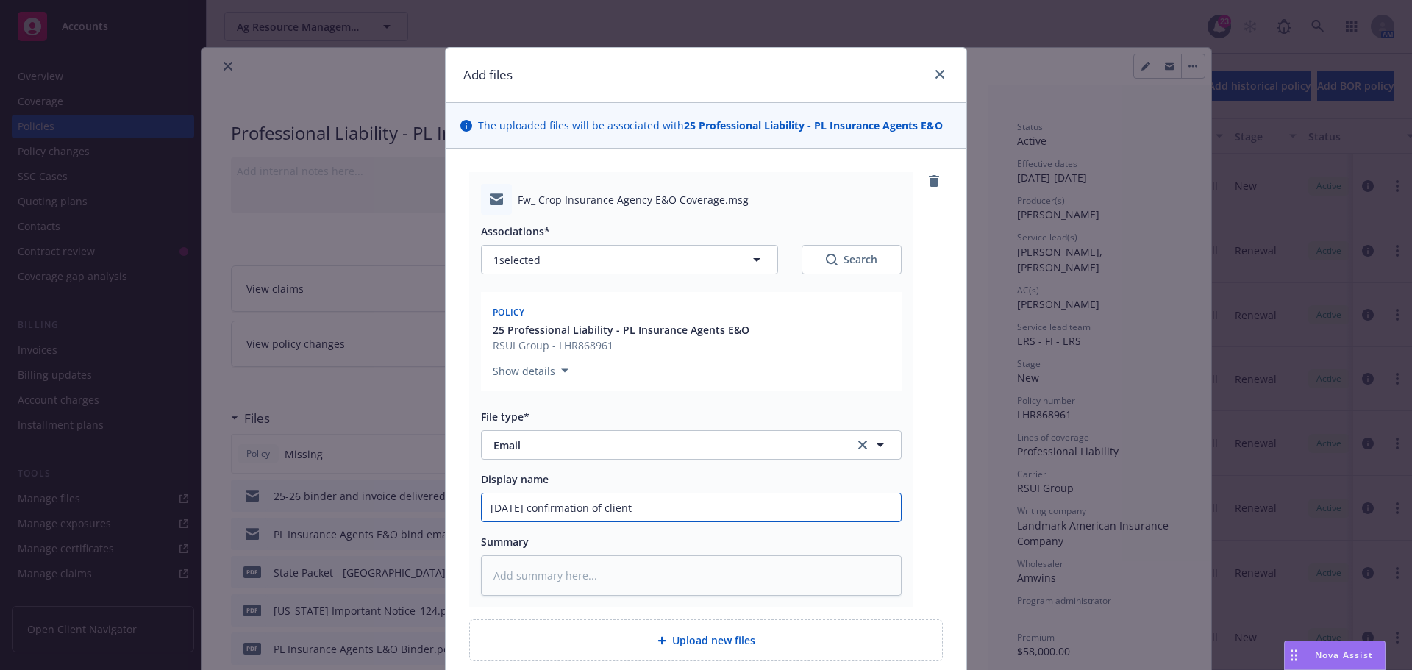
type input "[DATE] confirmation of client"
type textarea "x"
type input "[DATE] confirmation of client m"
type textarea "x"
type input "[DATE] confirmation of client ma"
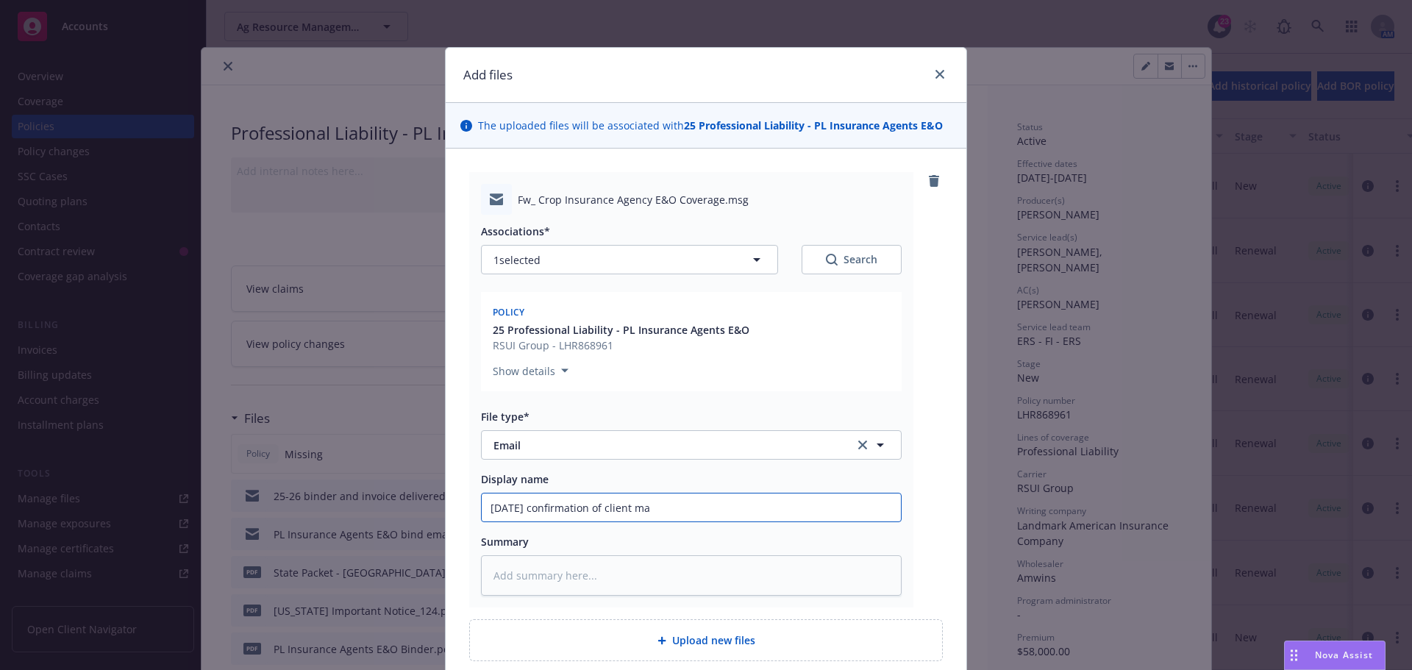
type textarea "x"
type input "[DATE] confirmation of client mak"
type textarea "x"
type input "[DATE] confirmation of client [PERSON_NAME]"
type textarea "x"
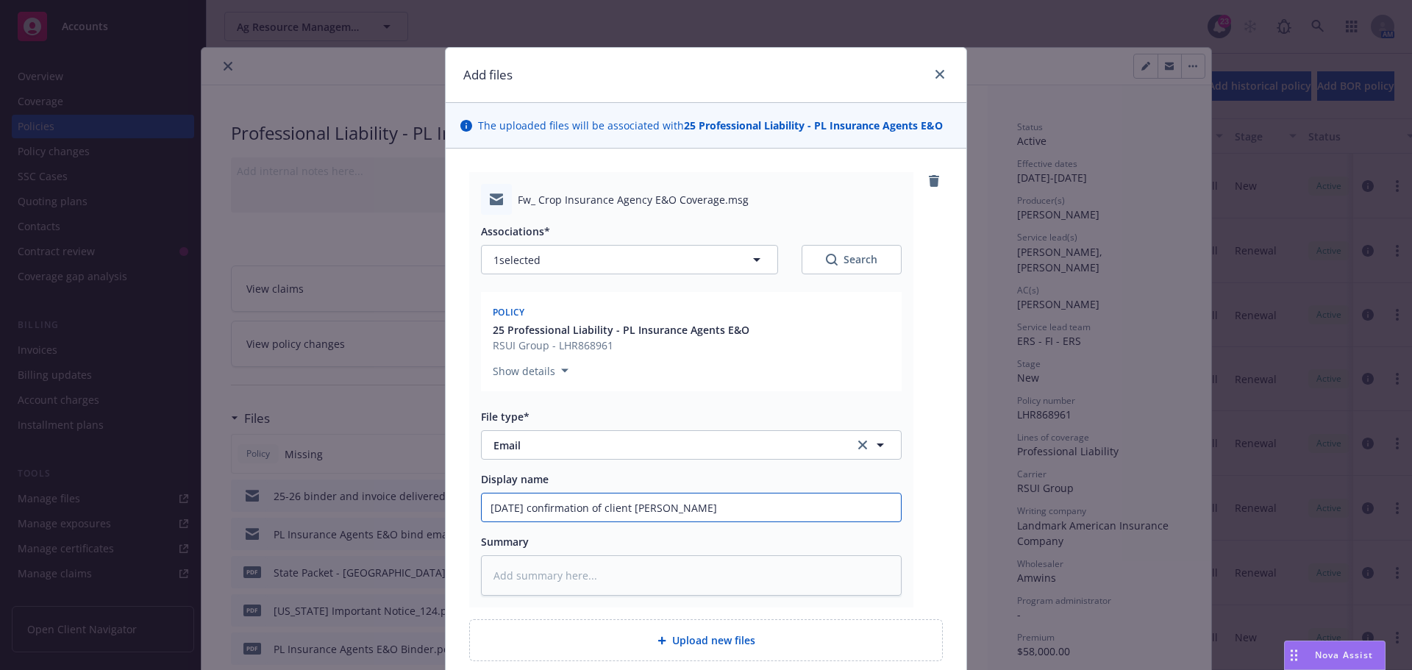
type input "[DATE] confirmation of client makin"
type textarea "x"
type input "[DATE] confirmation of client making"
type textarea "x"
type input "[DATE] confirmation of client making"
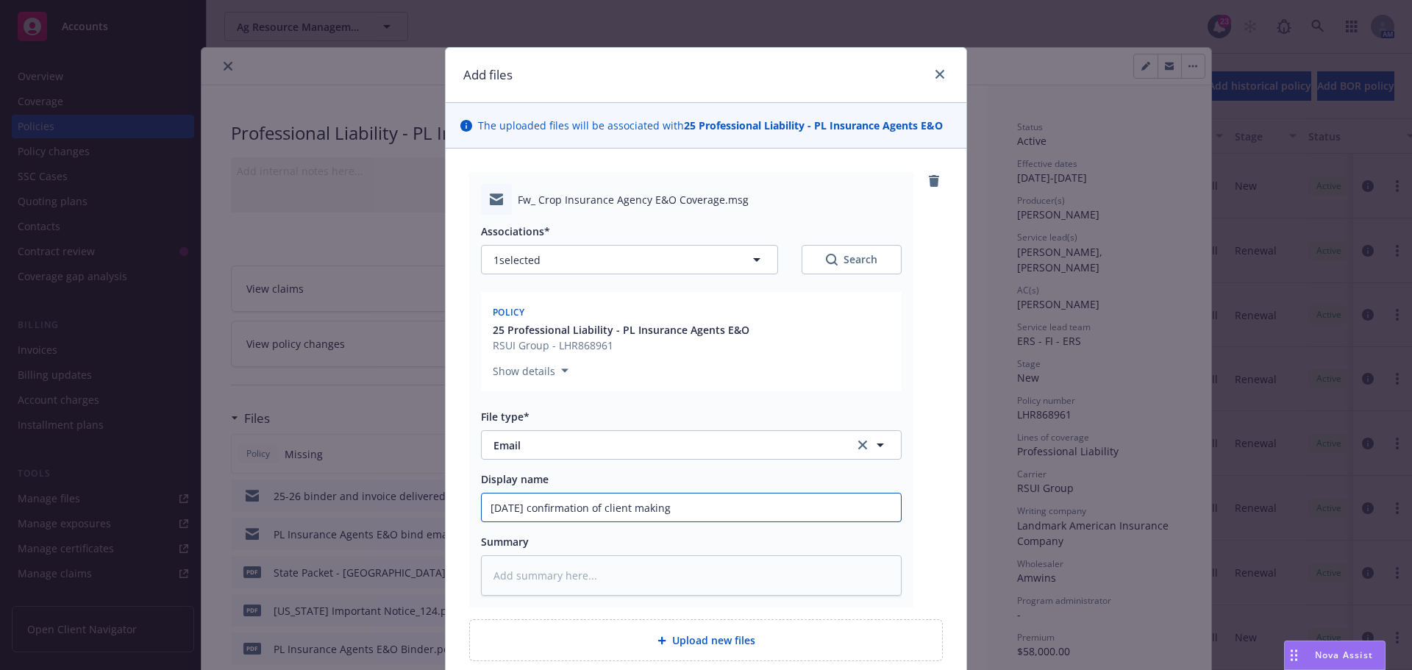
type textarea "x"
type input "[DATE] confirmation of client making A"
type textarea "x"
type input "[DATE] confirmation of client making AC"
type textarea "x"
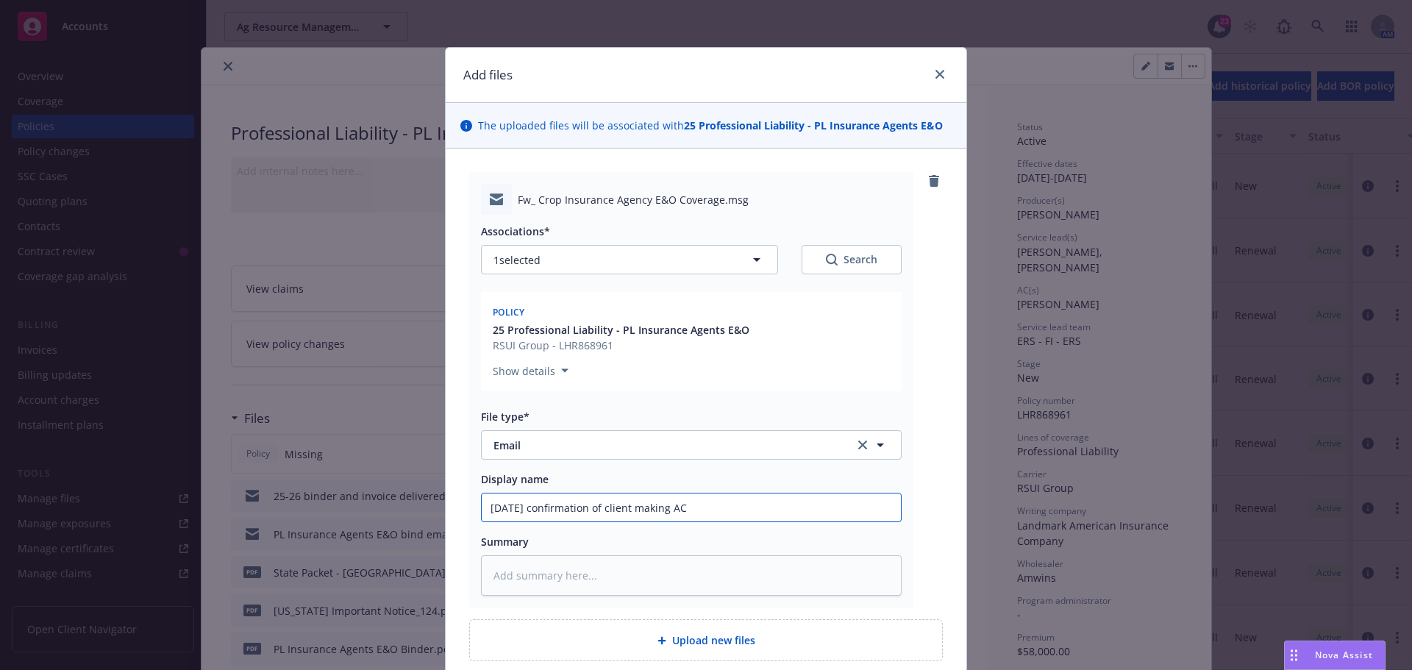
type input "[DATE] confirmation of client making ACH"
type textarea "x"
type input "[DATE] confirmation of client making ACH"
type textarea "x"
type input "[DATE] confirmation of client making ACH p"
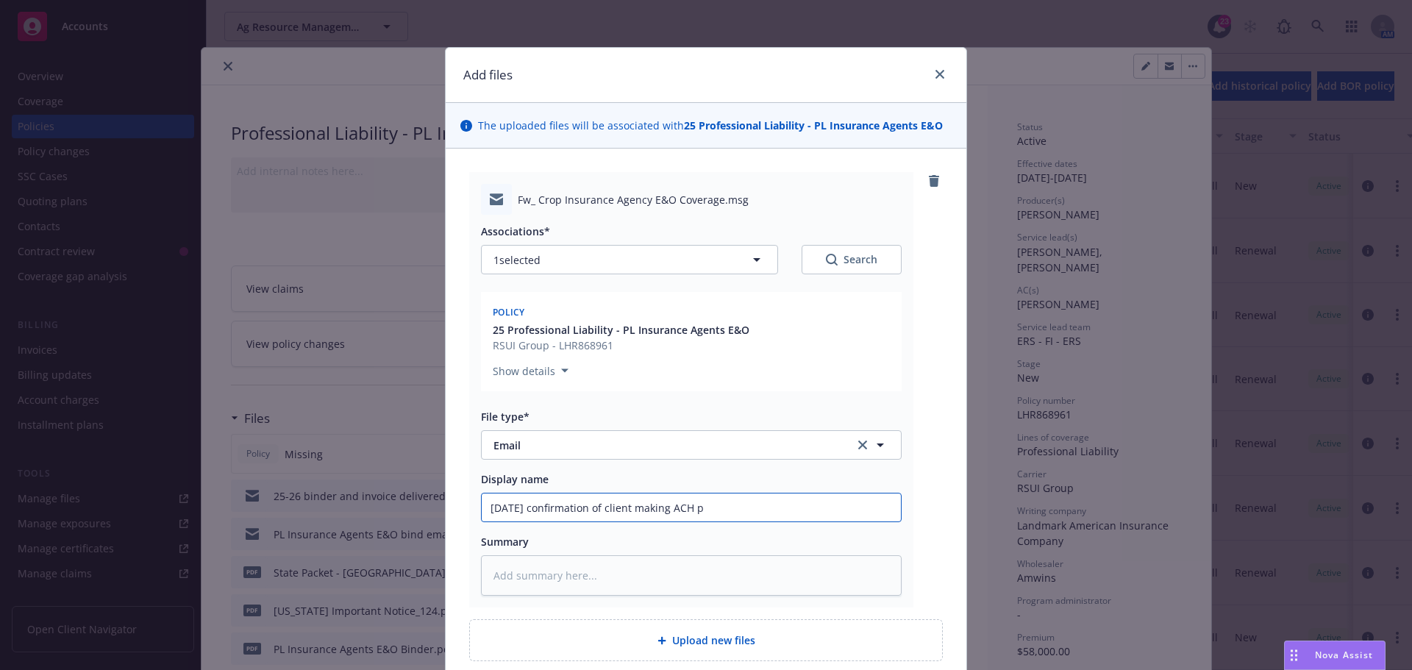
type textarea "x"
type input "[DATE] confirmation of client making ACH pay"
type textarea "x"
type input "[DATE] confirmation of client making ACH paym"
type textarea "x"
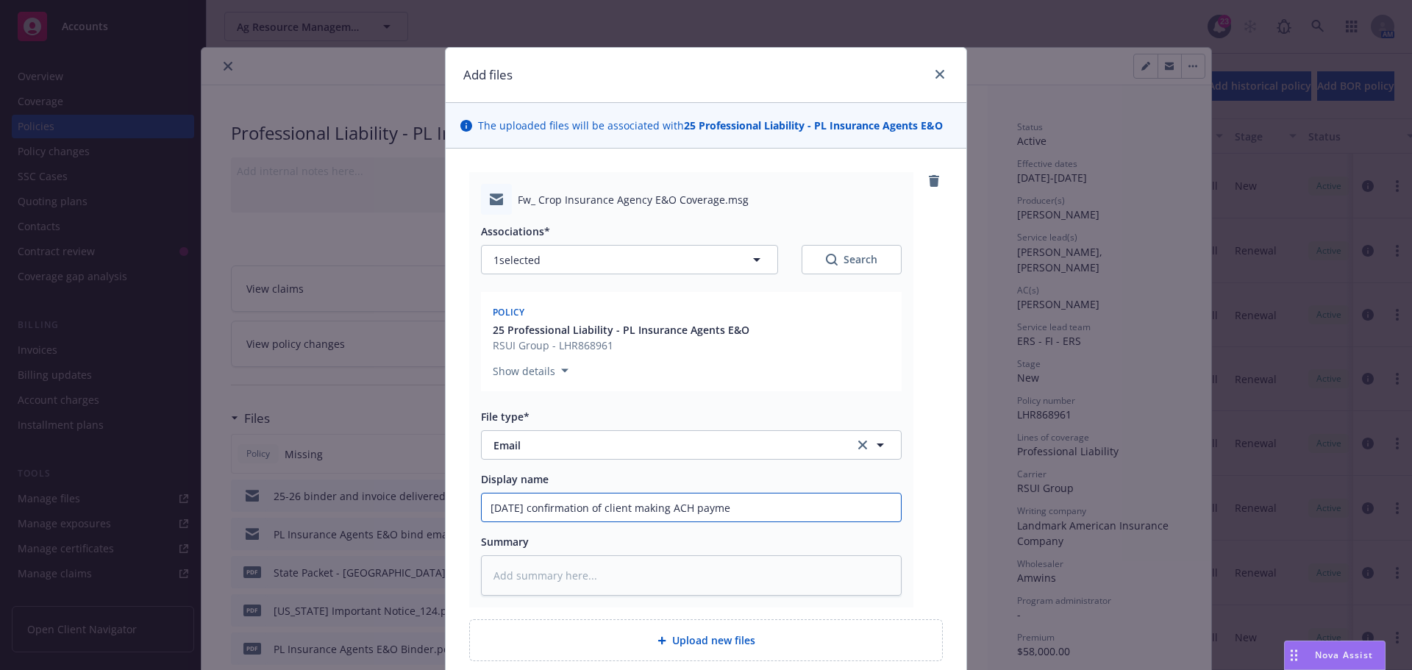
type input "[DATE] confirmation of client making ACH paymen"
type textarea "x"
type input "[DATE] confirmation of client making ACH payment"
type textarea "x"
type input "[DATE] confirmation of client making ACH payment."
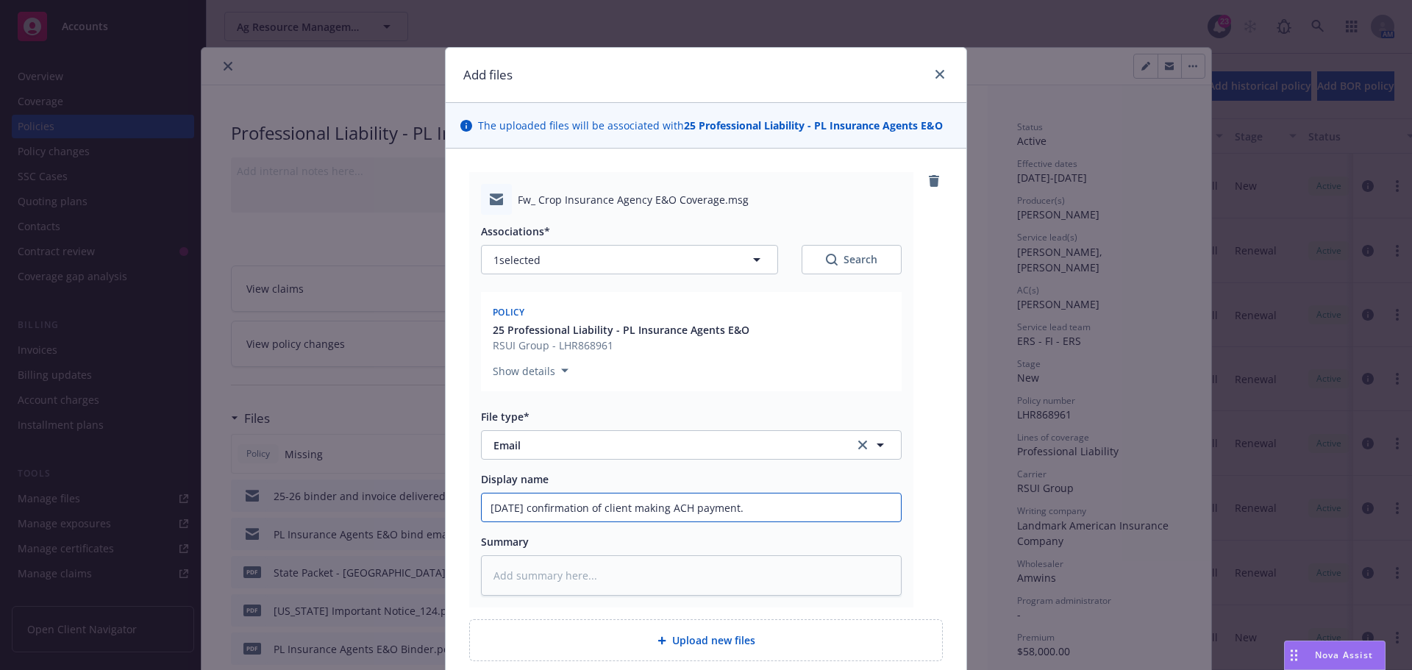
type textarea "x"
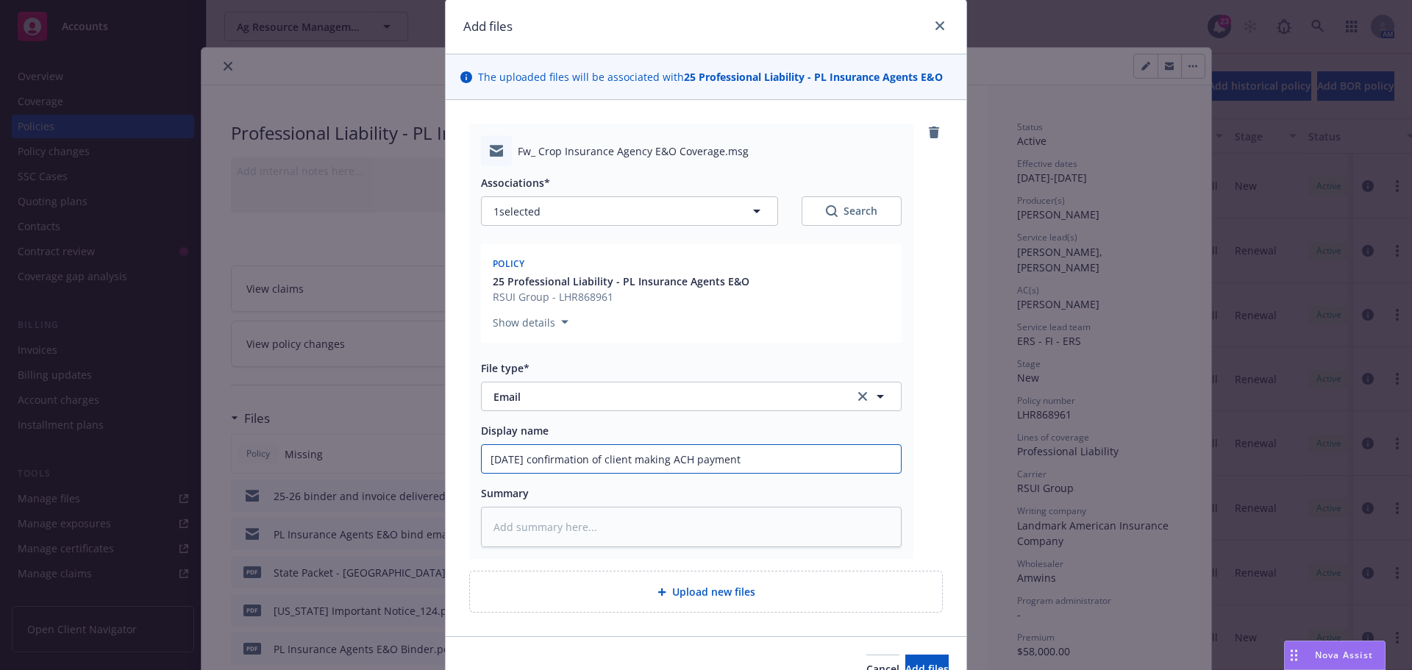
scroll to position [128, 0]
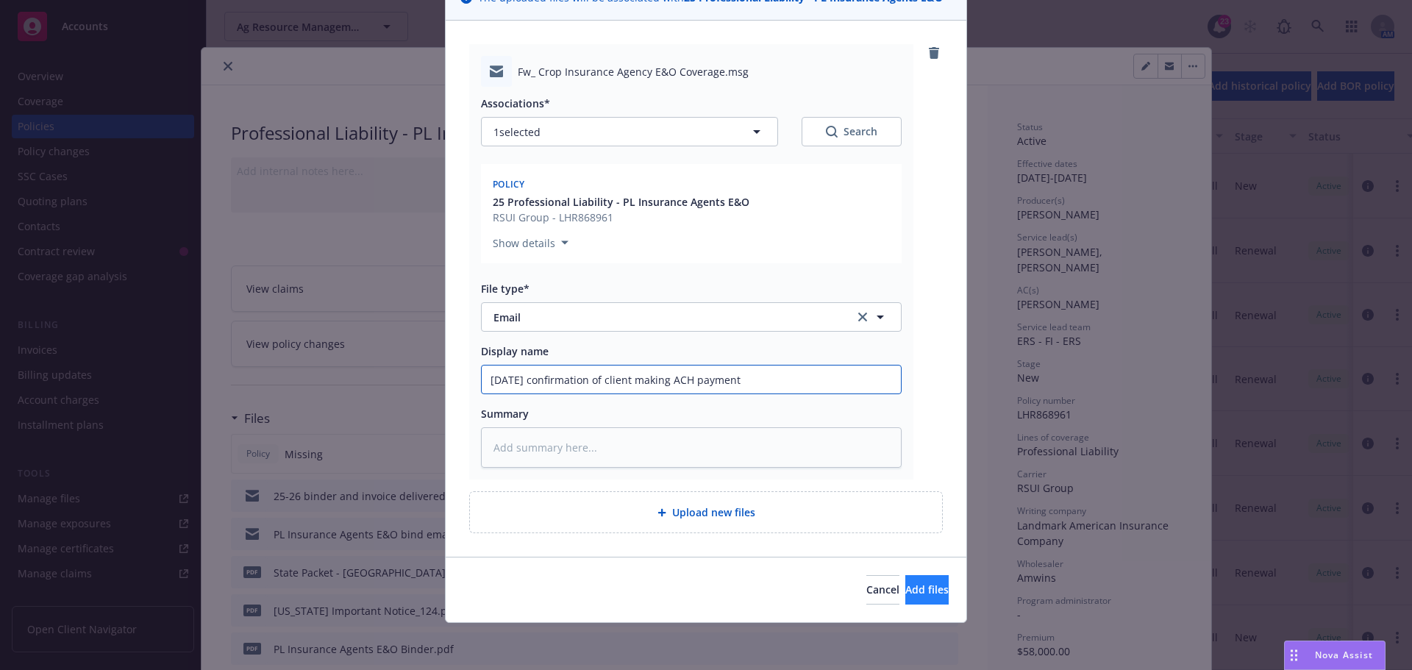
type input "[DATE] confirmation of client making ACH payment"
click at [905, 589] on span "Add files" at bounding box center [926, 589] width 43 height 14
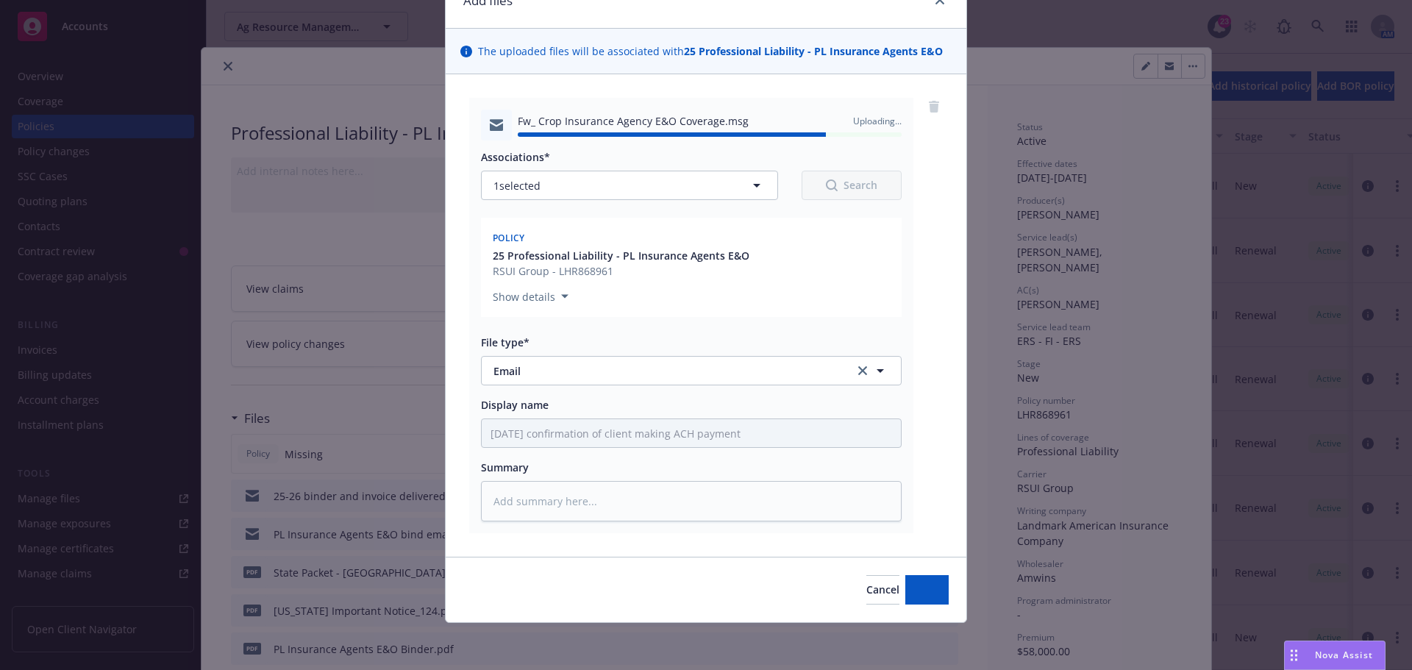
type textarea "x"
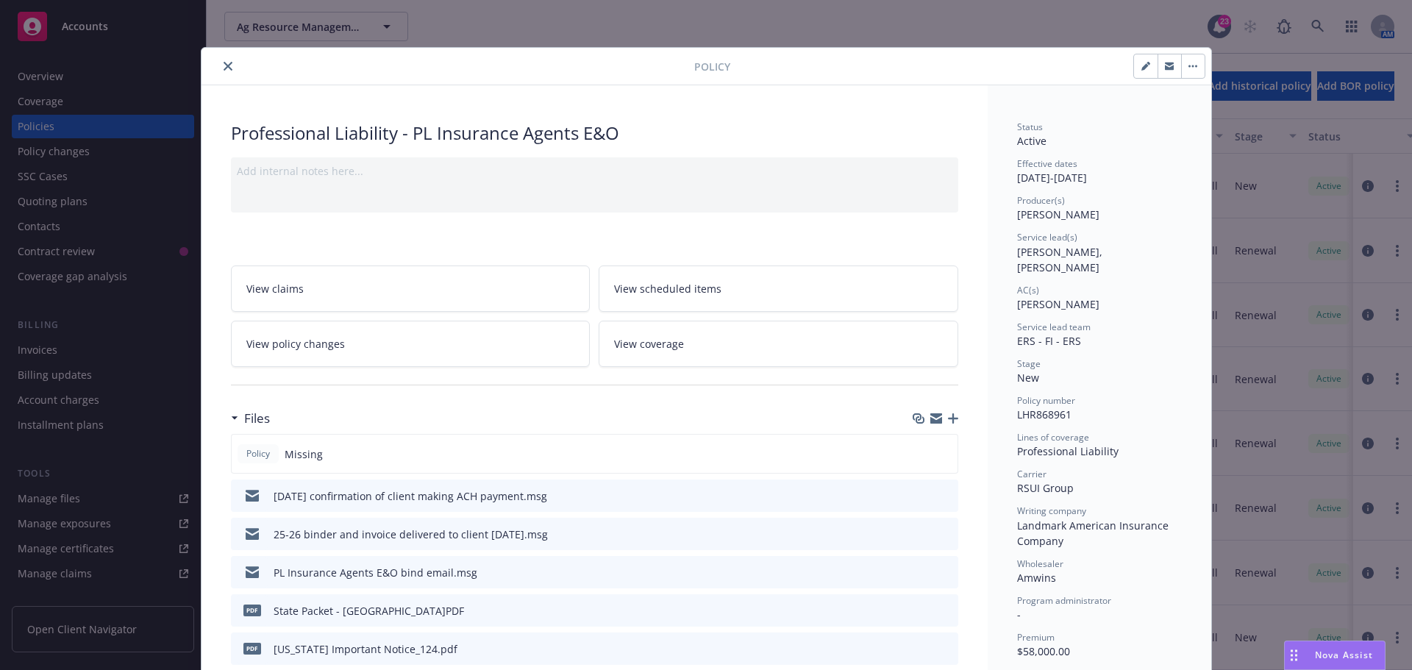
click at [279, 70] on div at bounding box center [450, 66] width 487 height 18
